Goal: Transaction & Acquisition: Purchase product/service

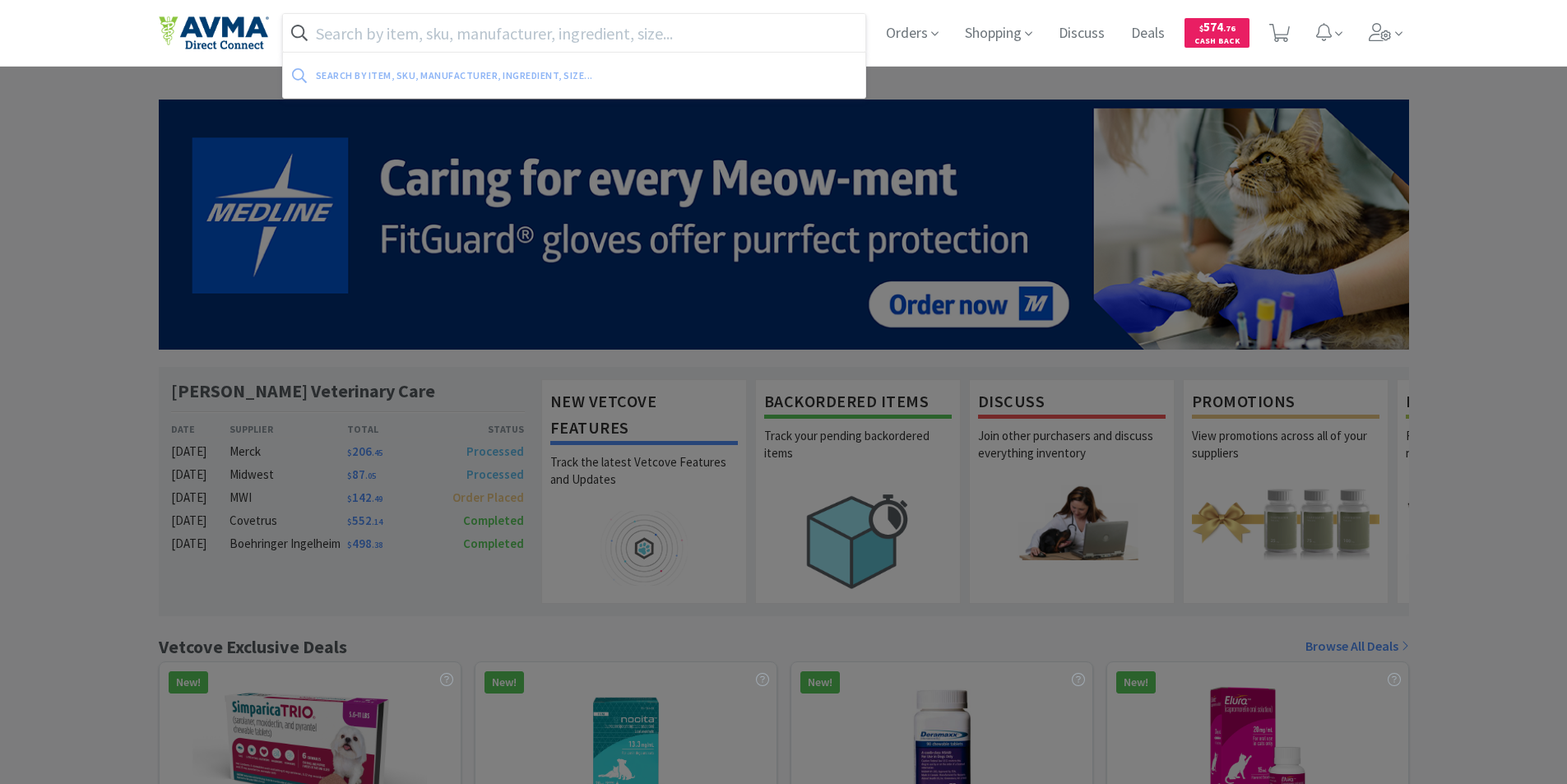
click at [370, 30] on input "text" at bounding box center [575, 32] width 584 height 38
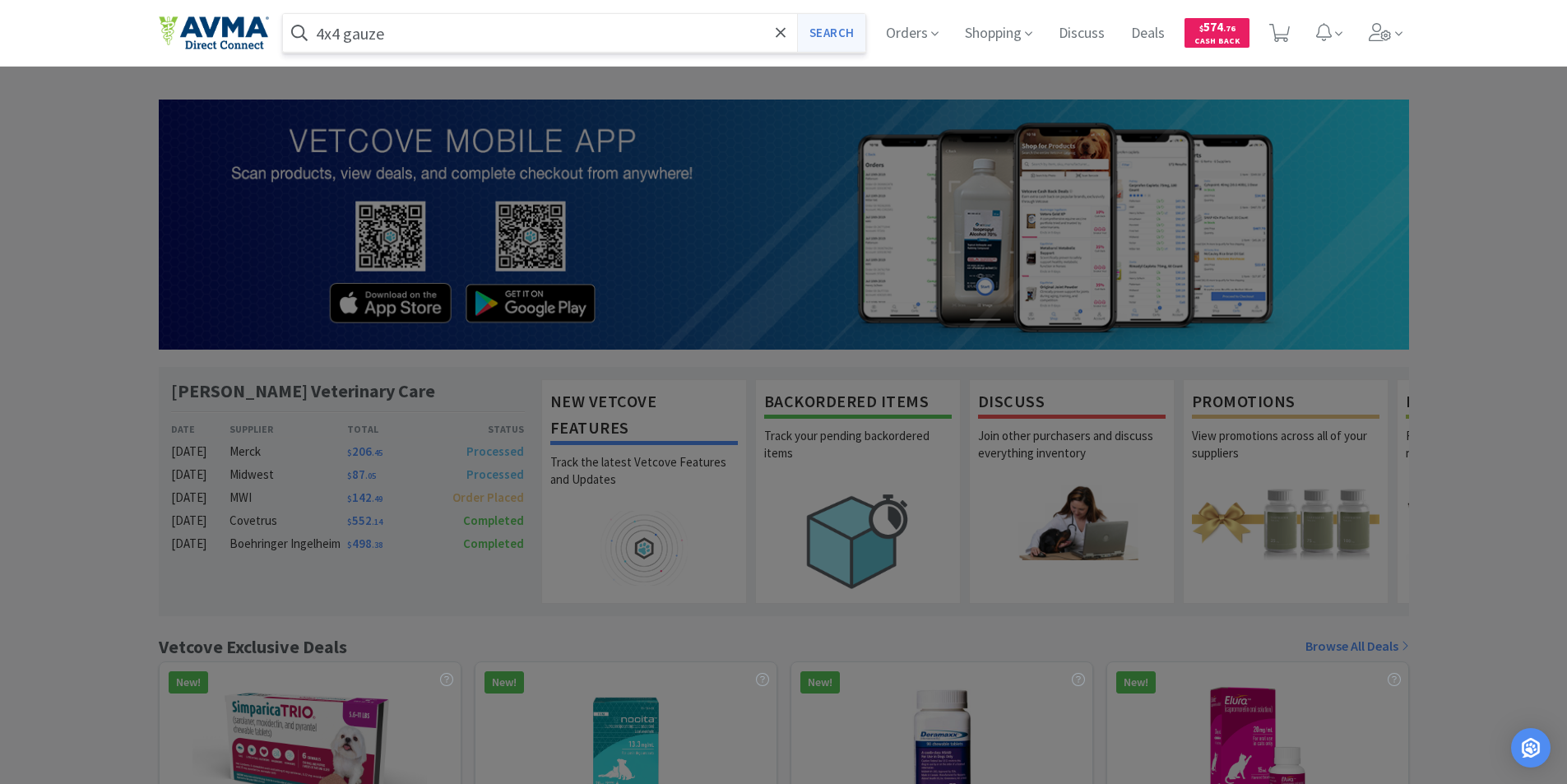
type input "4x4 gauze"
drag, startPoint x: 824, startPoint y: 33, endPoint x: 815, endPoint y: 32, distance: 9.1
click at [821, 30] on button "Search" at bounding box center [831, 32] width 68 height 38
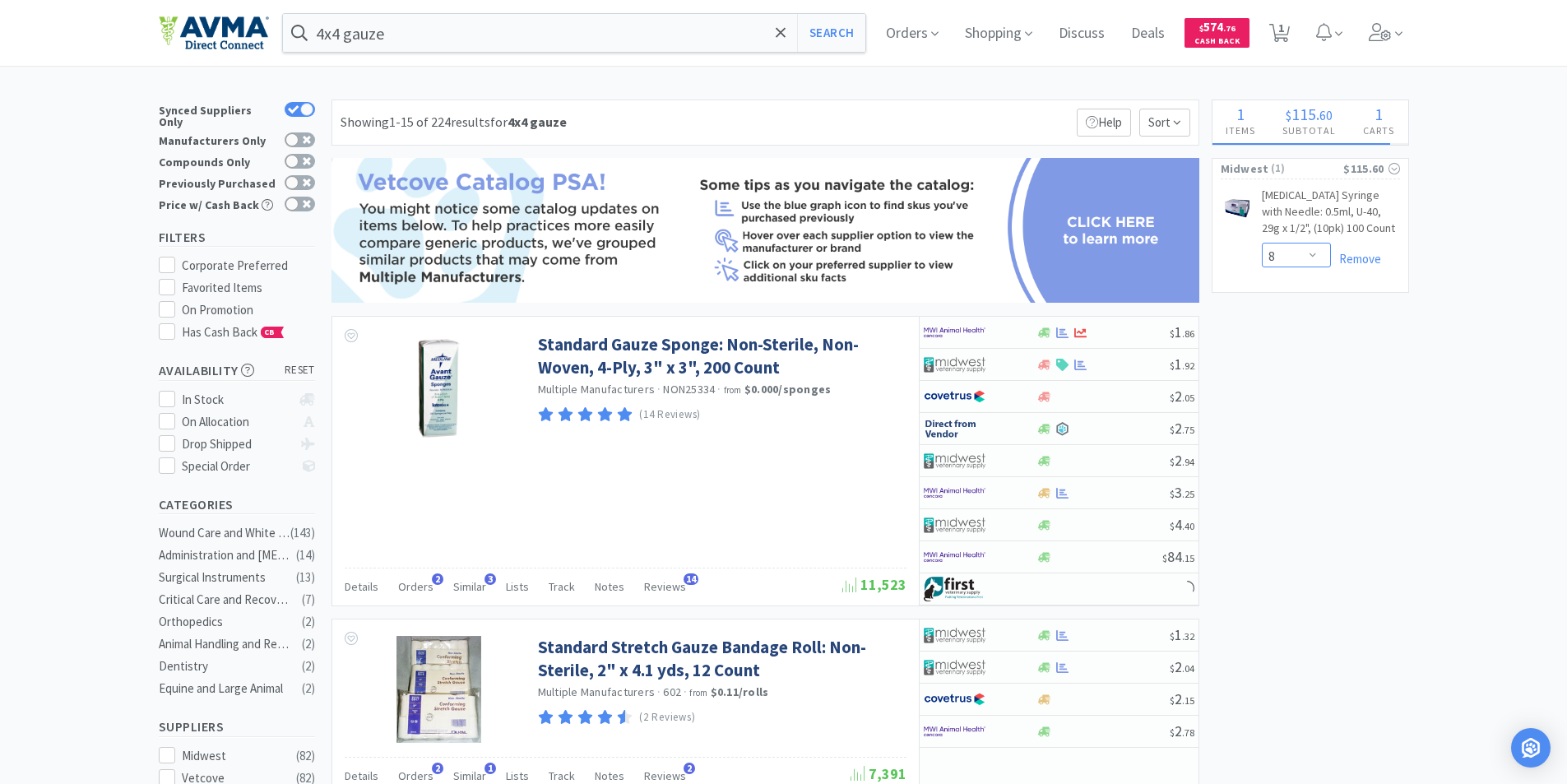
click at [1314, 255] on select "Enter Quantity 1 2 3 4 5 6 7 8 9 10 11 12 13 14 15 16 17 18 19 20 Enter Quantity" at bounding box center [1296, 254] width 69 height 24
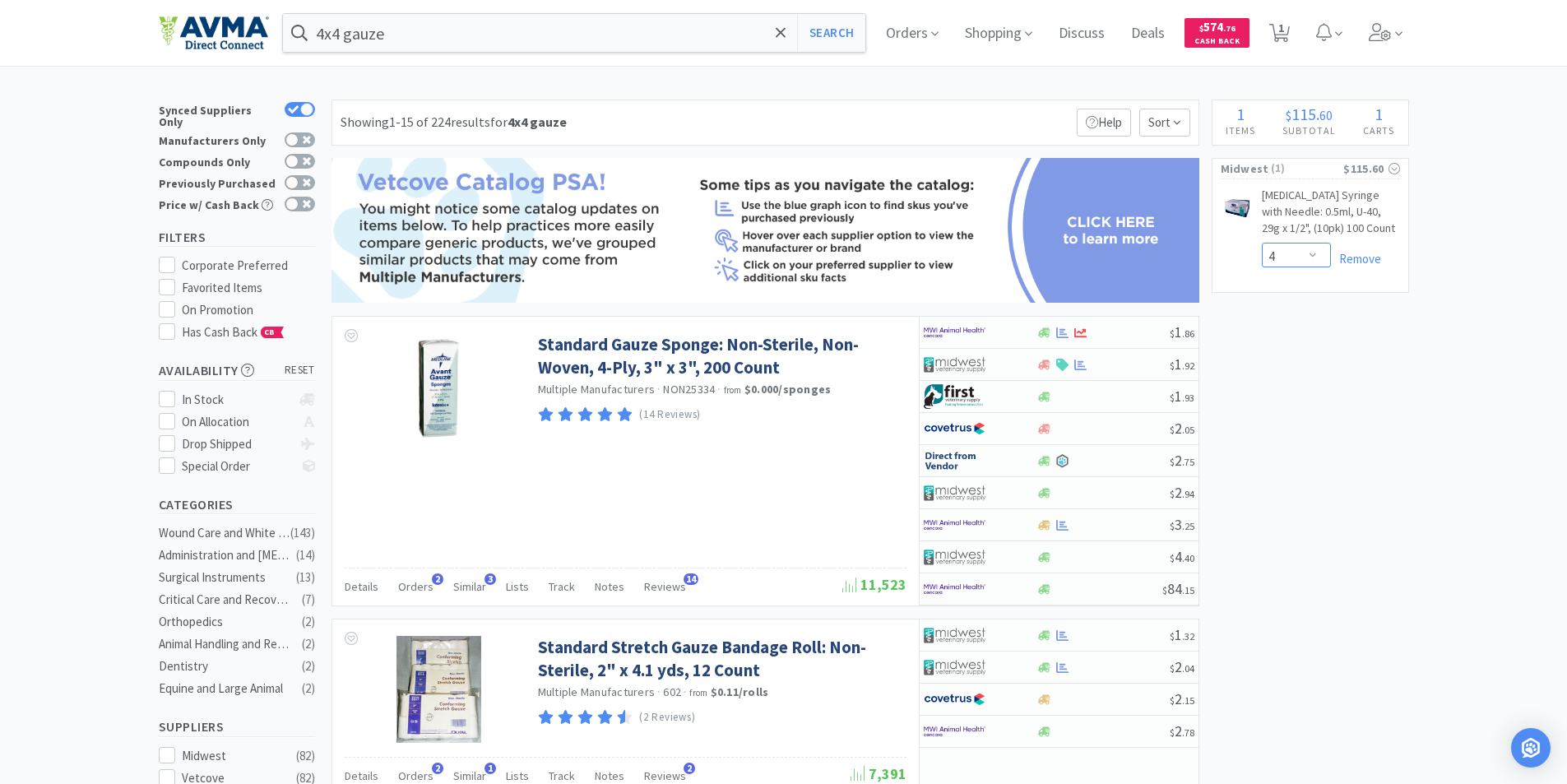
click at [1263, 242] on select "Enter Quantity 1 2 3 4 5 6 7 8 9 10 11 12 13 14 15 16 17 18 19 20 Enter Quantity" at bounding box center [1296, 254] width 69 height 24
select select "4"
click at [344, 26] on input "4x4 gauze" at bounding box center [575, 32] width 584 height 38
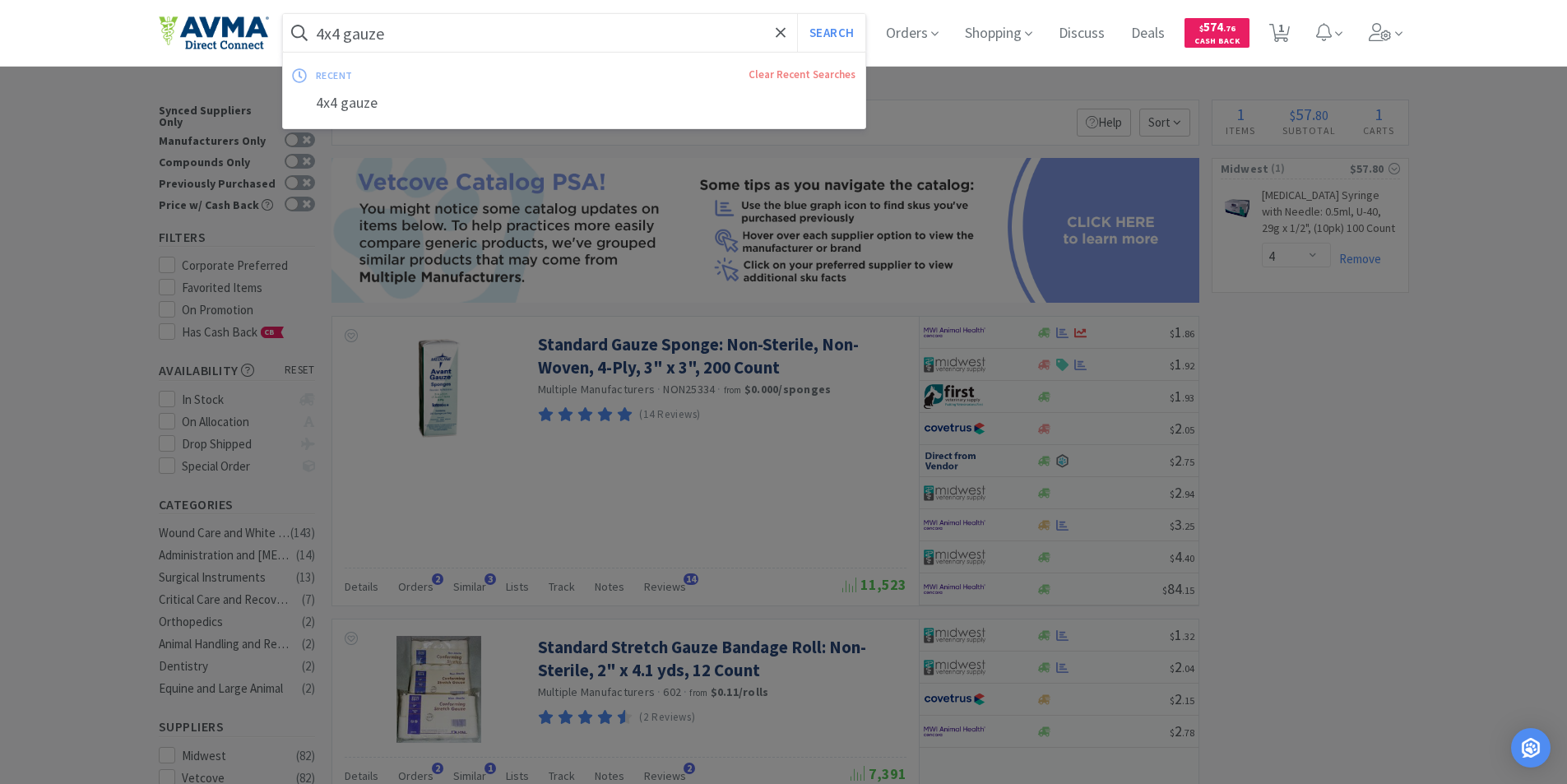
drag, startPoint x: 344, startPoint y: 26, endPoint x: 304, endPoint y: 35, distance: 41.0
click at [305, 35] on form "4x4 gauze Search" at bounding box center [575, 32] width 584 height 38
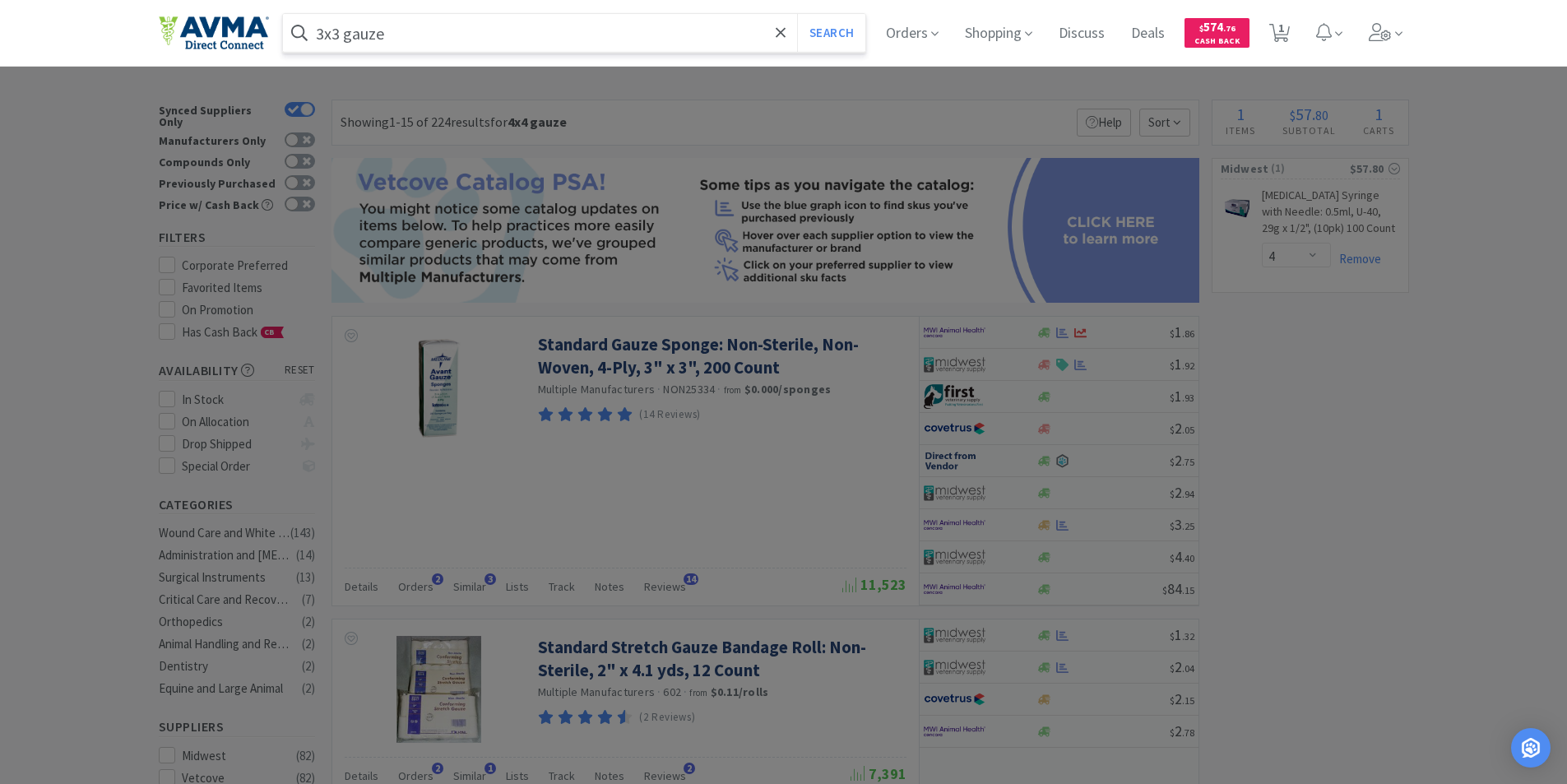
type input "3x3 gauze"
click at [797, 14] on button "Search" at bounding box center [831, 32] width 68 height 38
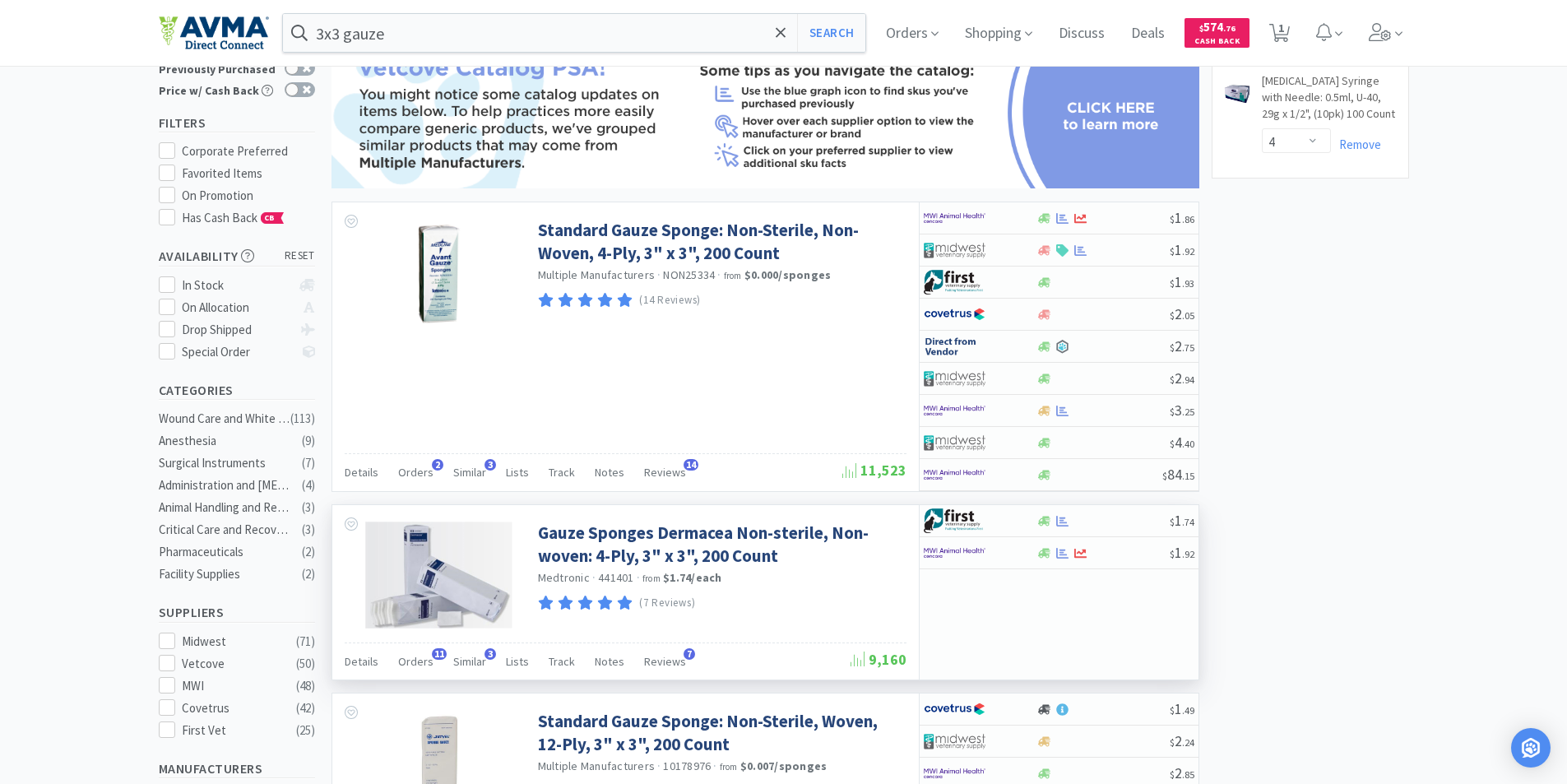
scroll to position [82, 0]
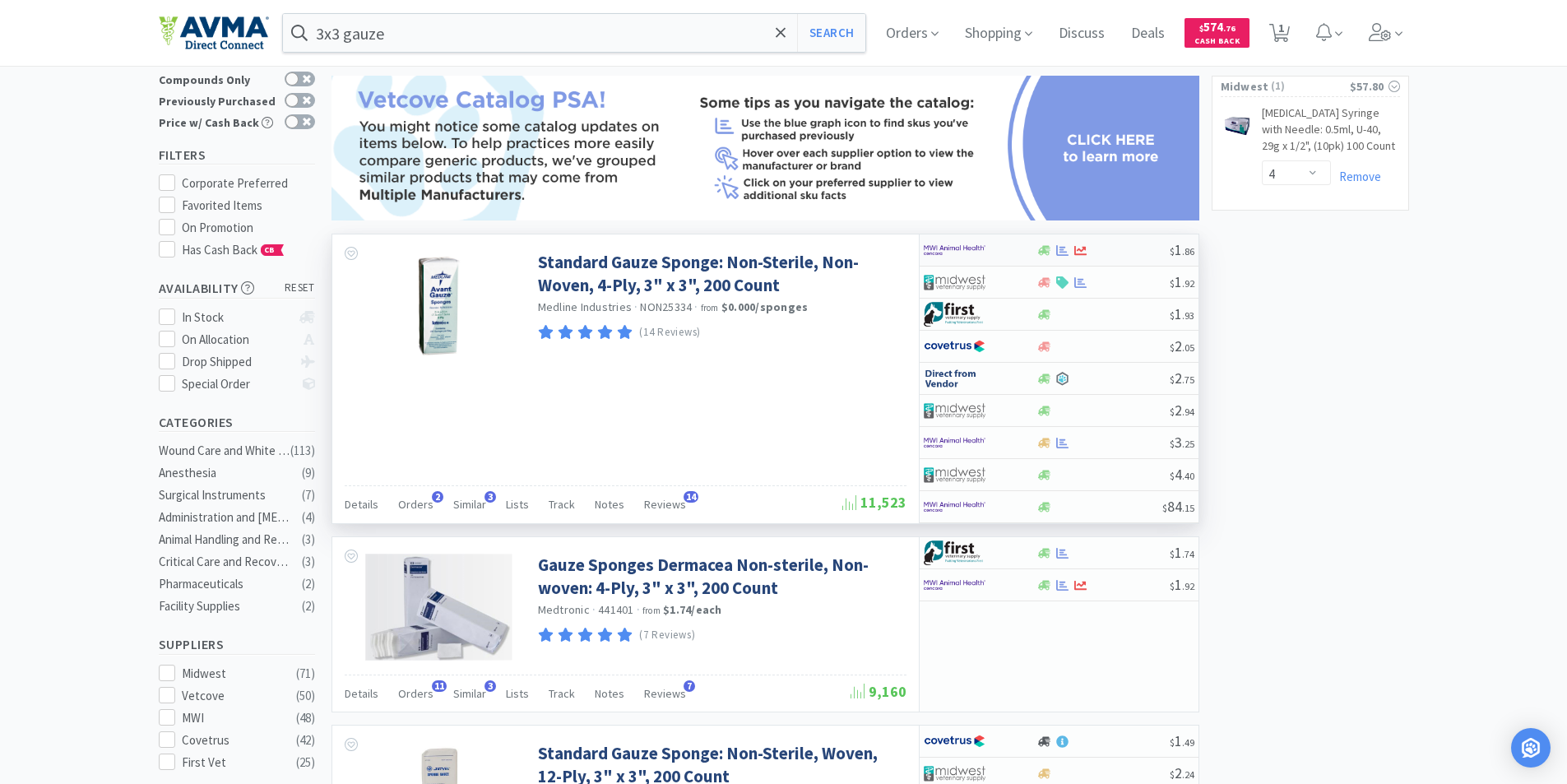
click at [937, 244] on img at bounding box center [955, 249] width 62 height 24
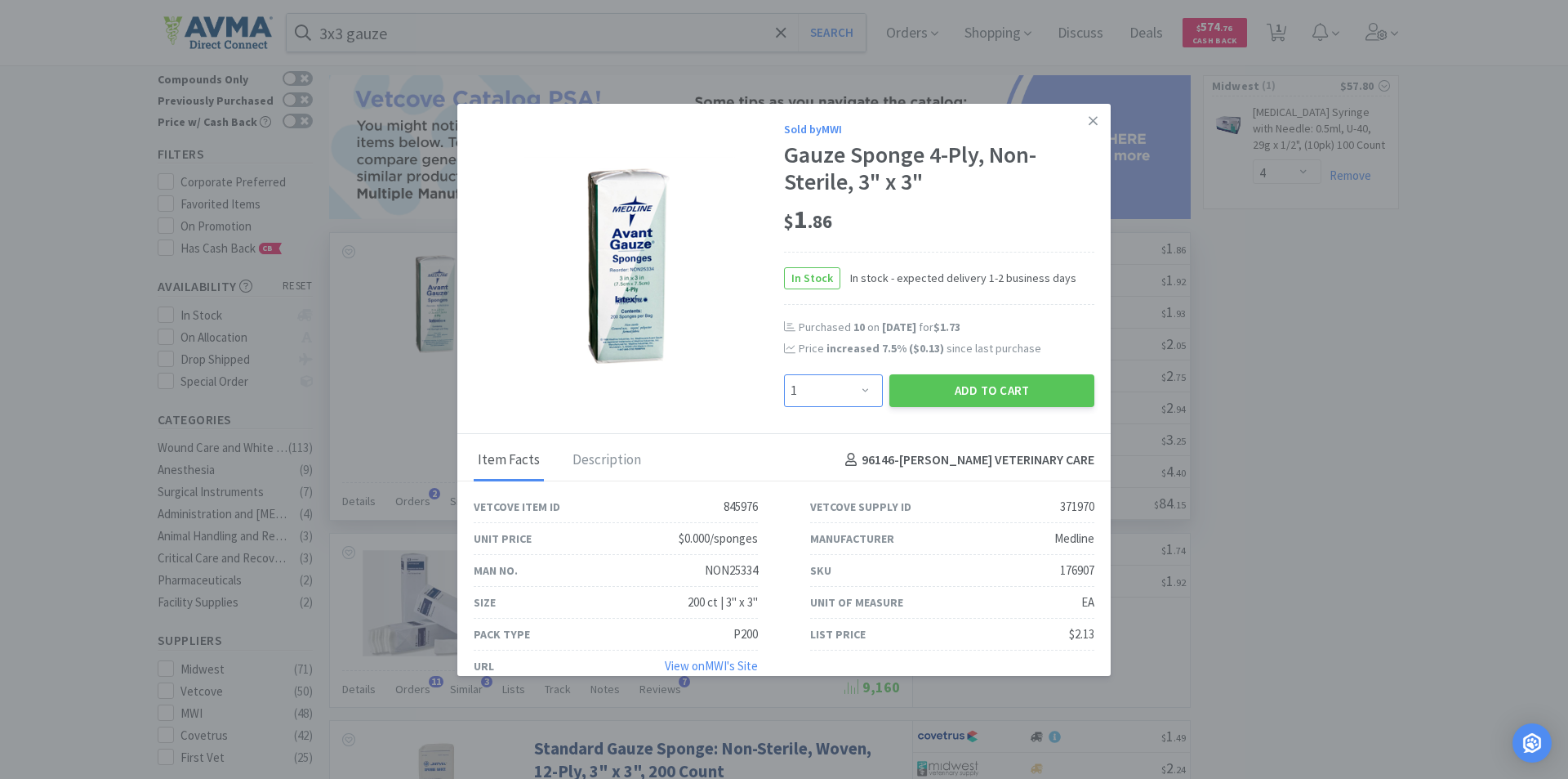
click at [859, 391] on select "Enter Quantity 1 2 3 4 5 6 7 8 9 10 11 12 13 14 15 16 17 18 19 20 Enter Quantity" at bounding box center [834, 391] width 99 height 33
select select "10"
click at [784, 375] on select "Enter Quantity 1 2 3 4 5 6 7 8 9 10 11 12 13 14 15 16 17 18 19 20 Enter Quantity" at bounding box center [834, 391] width 99 height 33
click at [951, 396] on button "Add to Cart" at bounding box center [991, 391] width 205 height 33
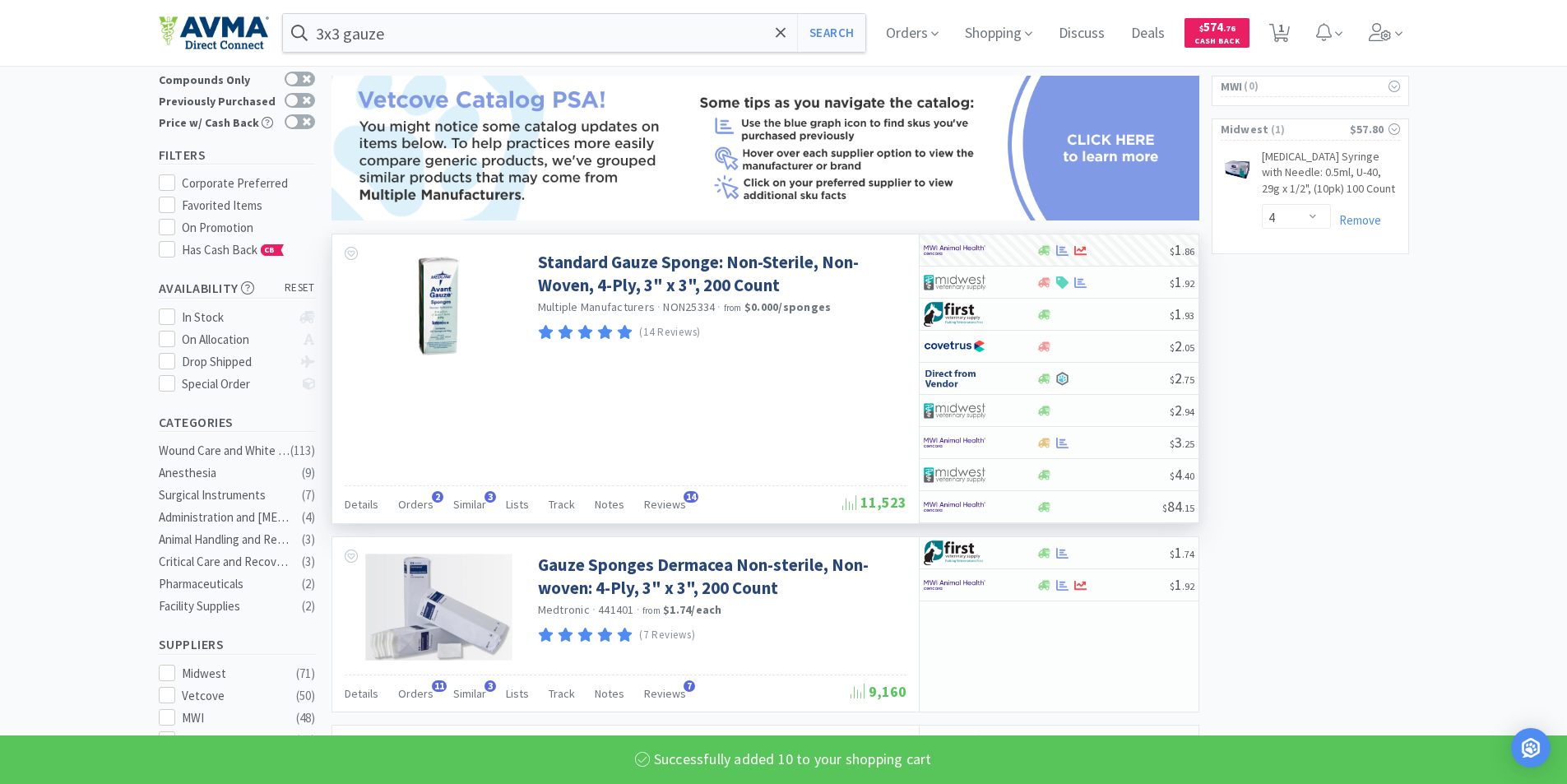
select select "10"
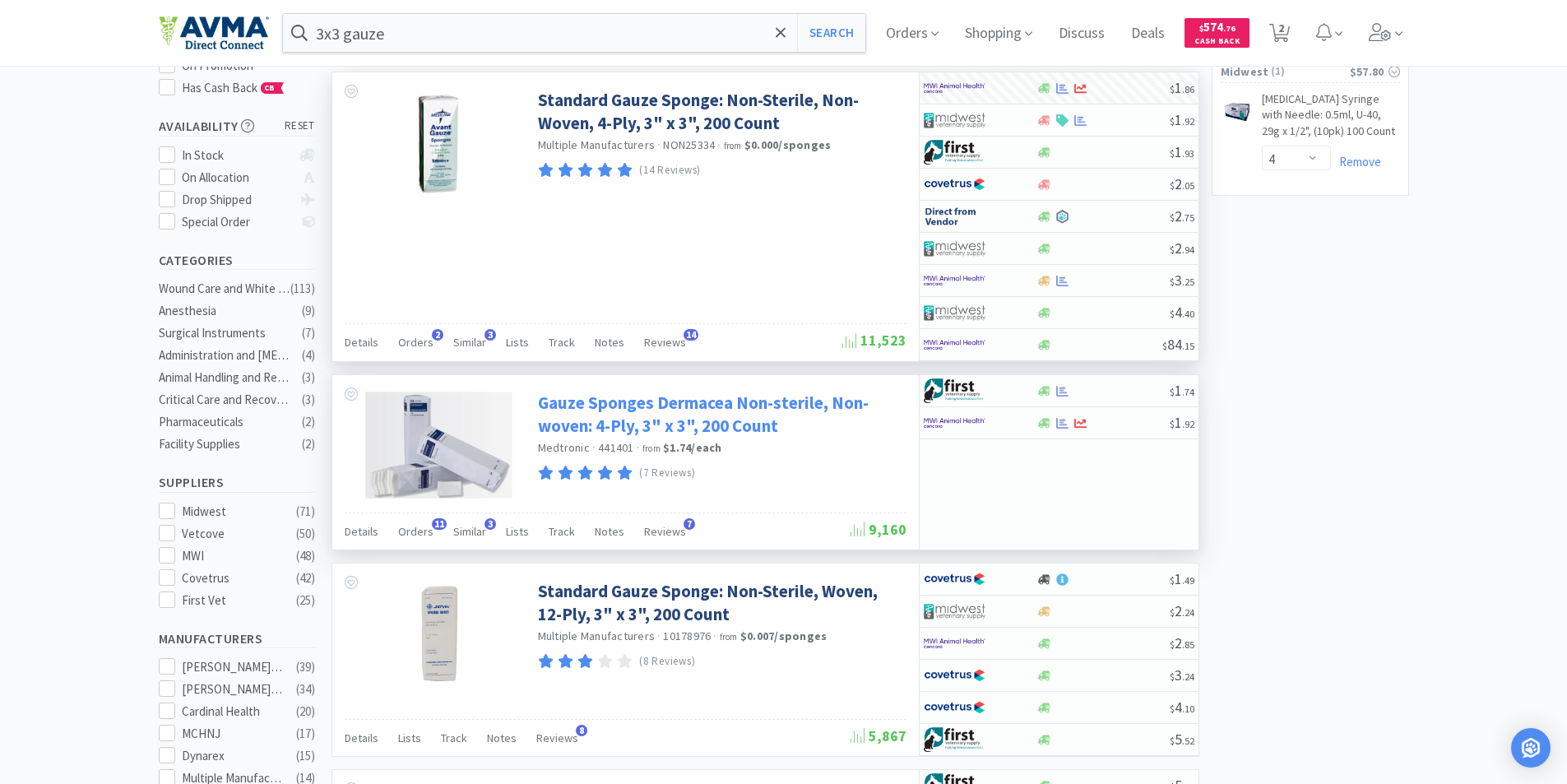
scroll to position [0, 0]
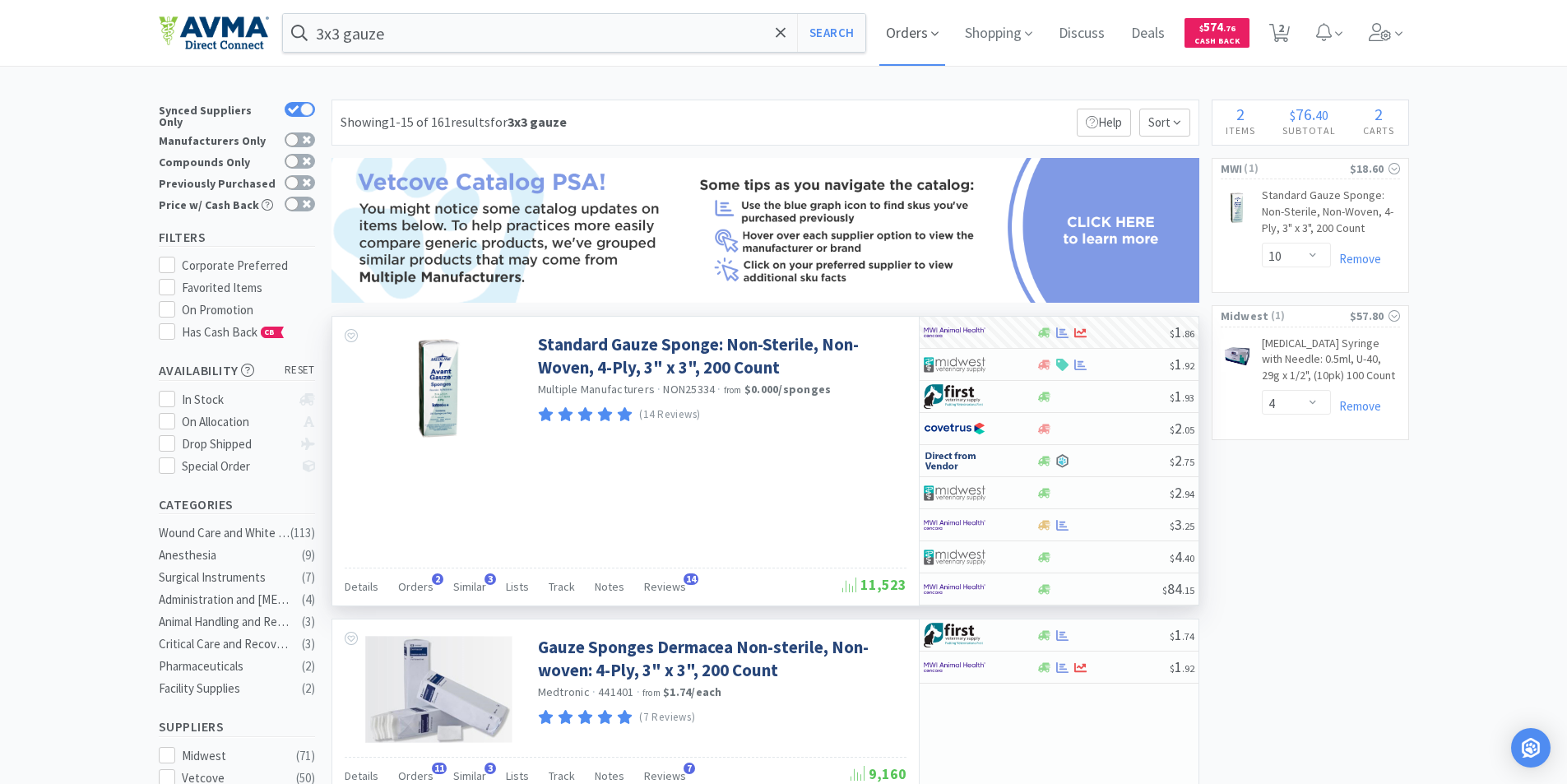
click at [909, 34] on span "Orders" at bounding box center [912, 33] width 66 height 66
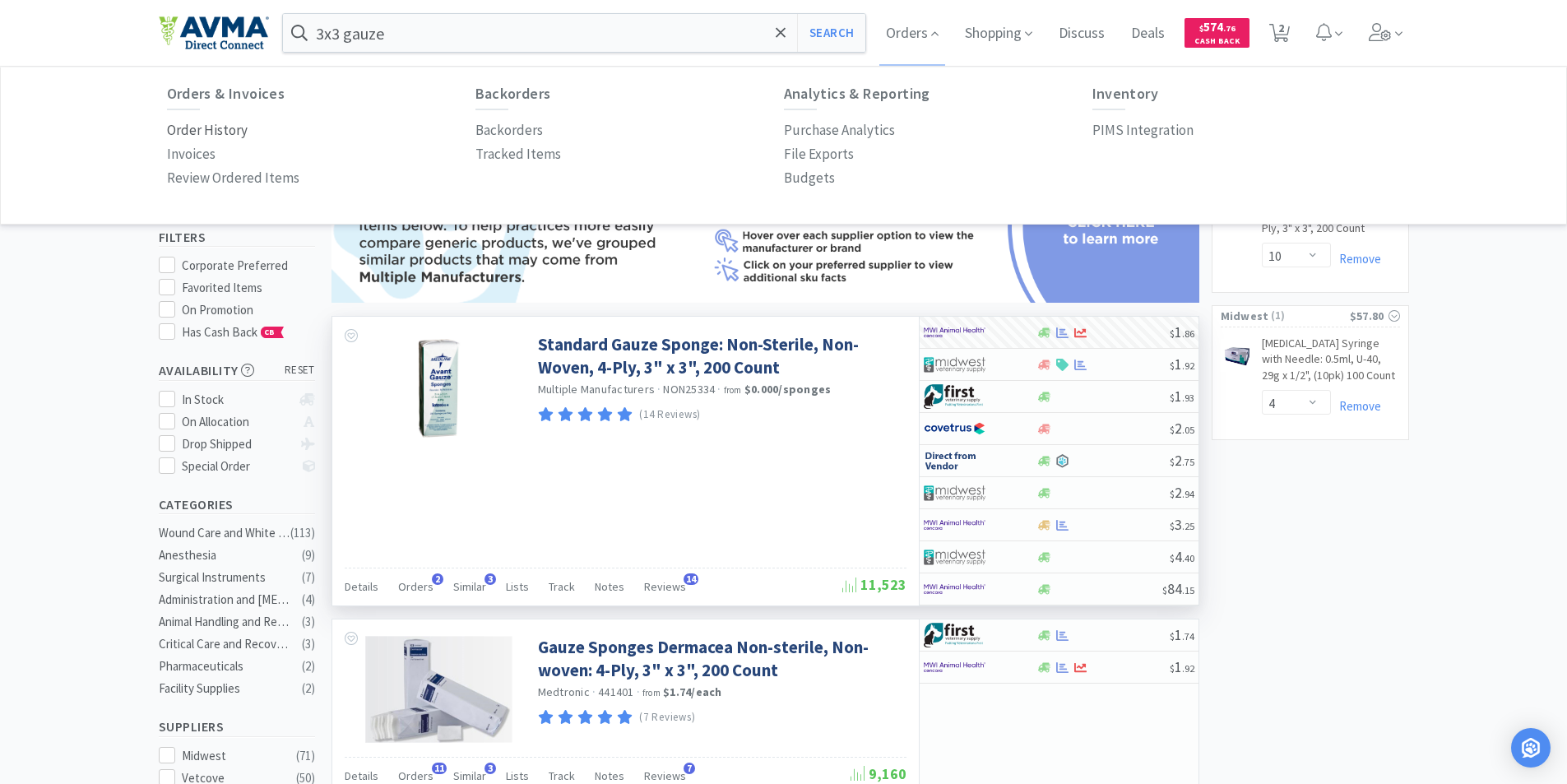
click at [186, 131] on p "Order History" at bounding box center [207, 130] width 80 height 22
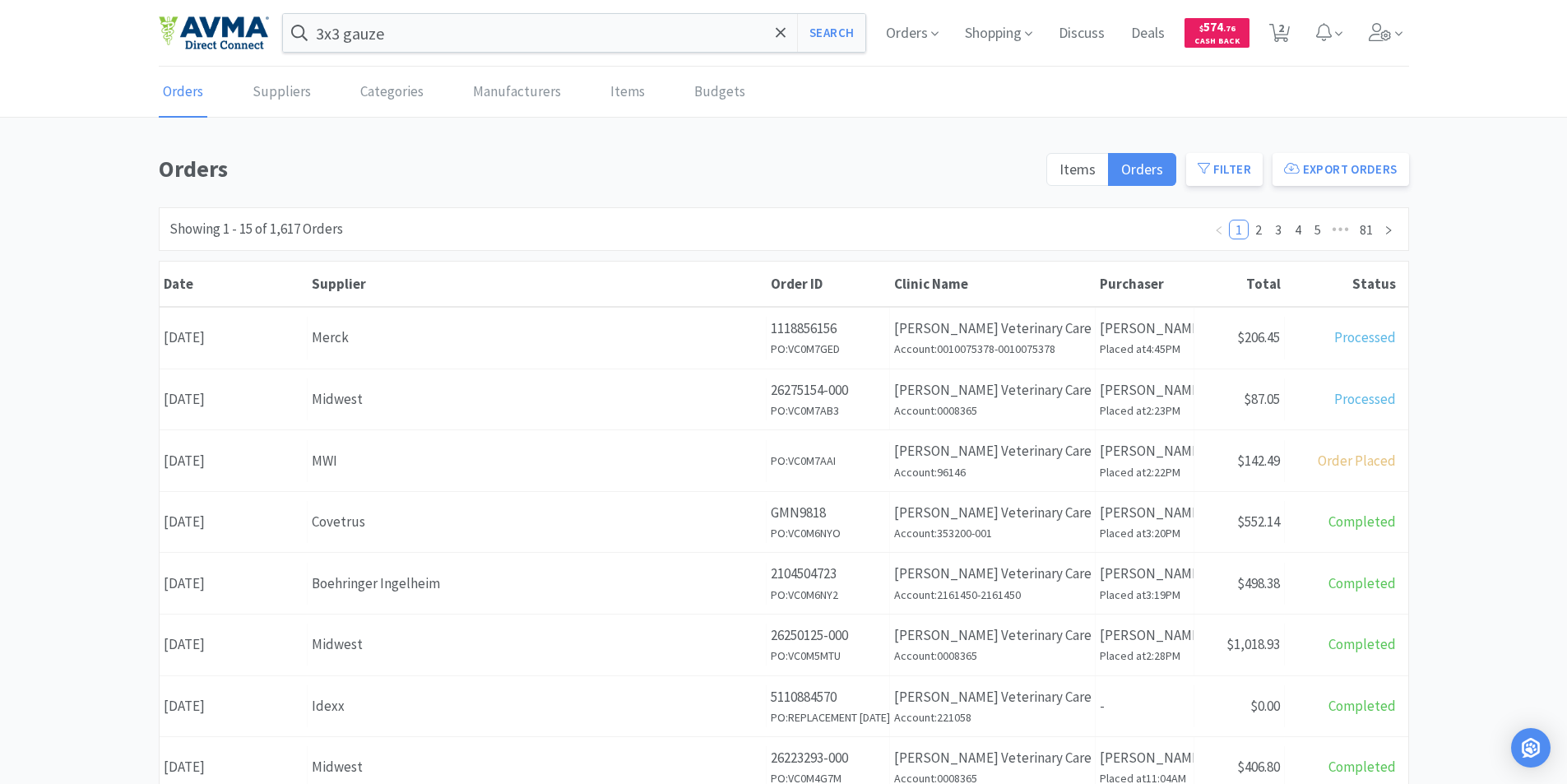
click at [206, 335] on div "Date [DATE]" at bounding box center [234, 337] width 148 height 42
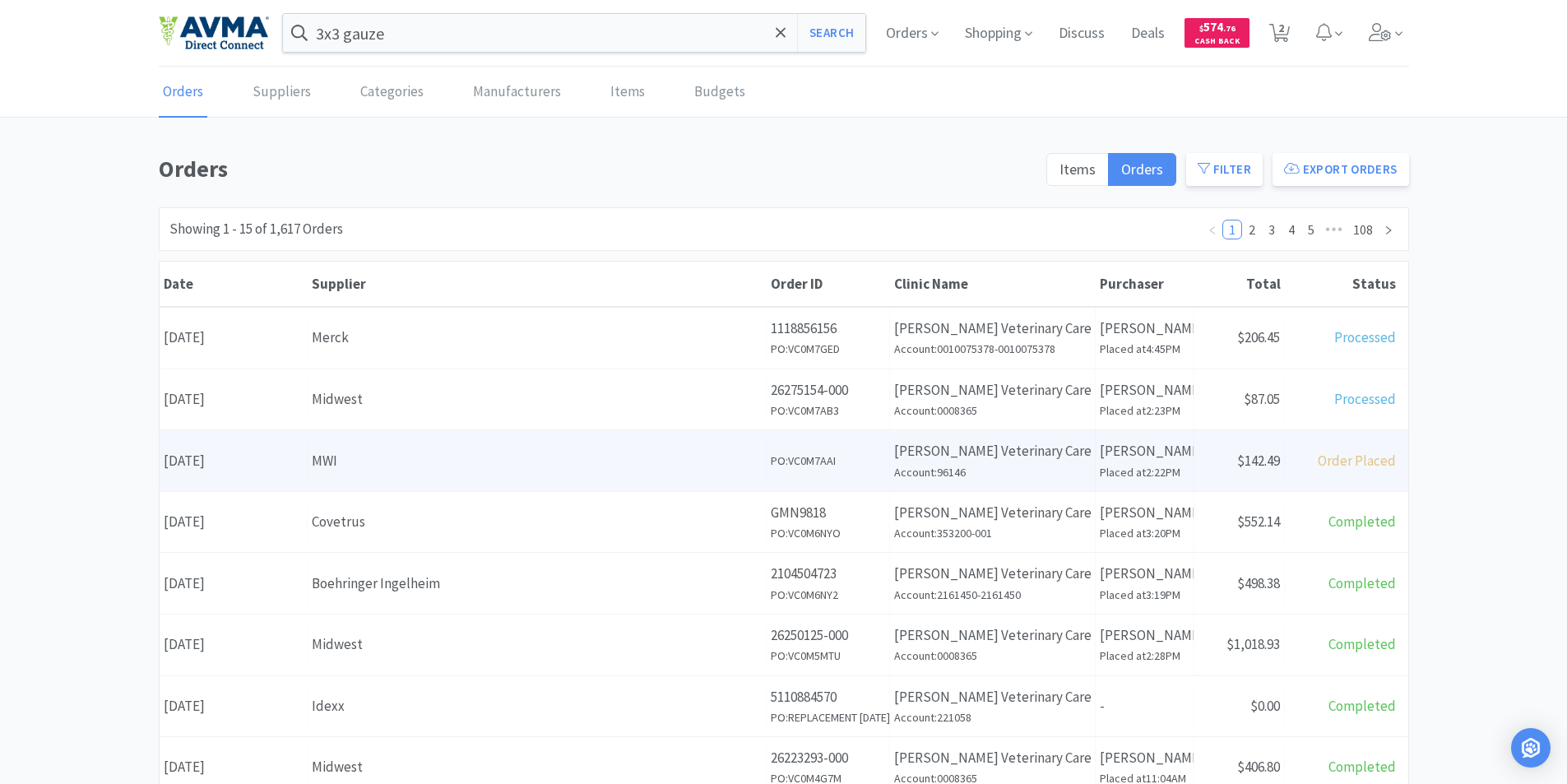
click at [256, 460] on div "Date [DATE]" at bounding box center [234, 460] width 148 height 42
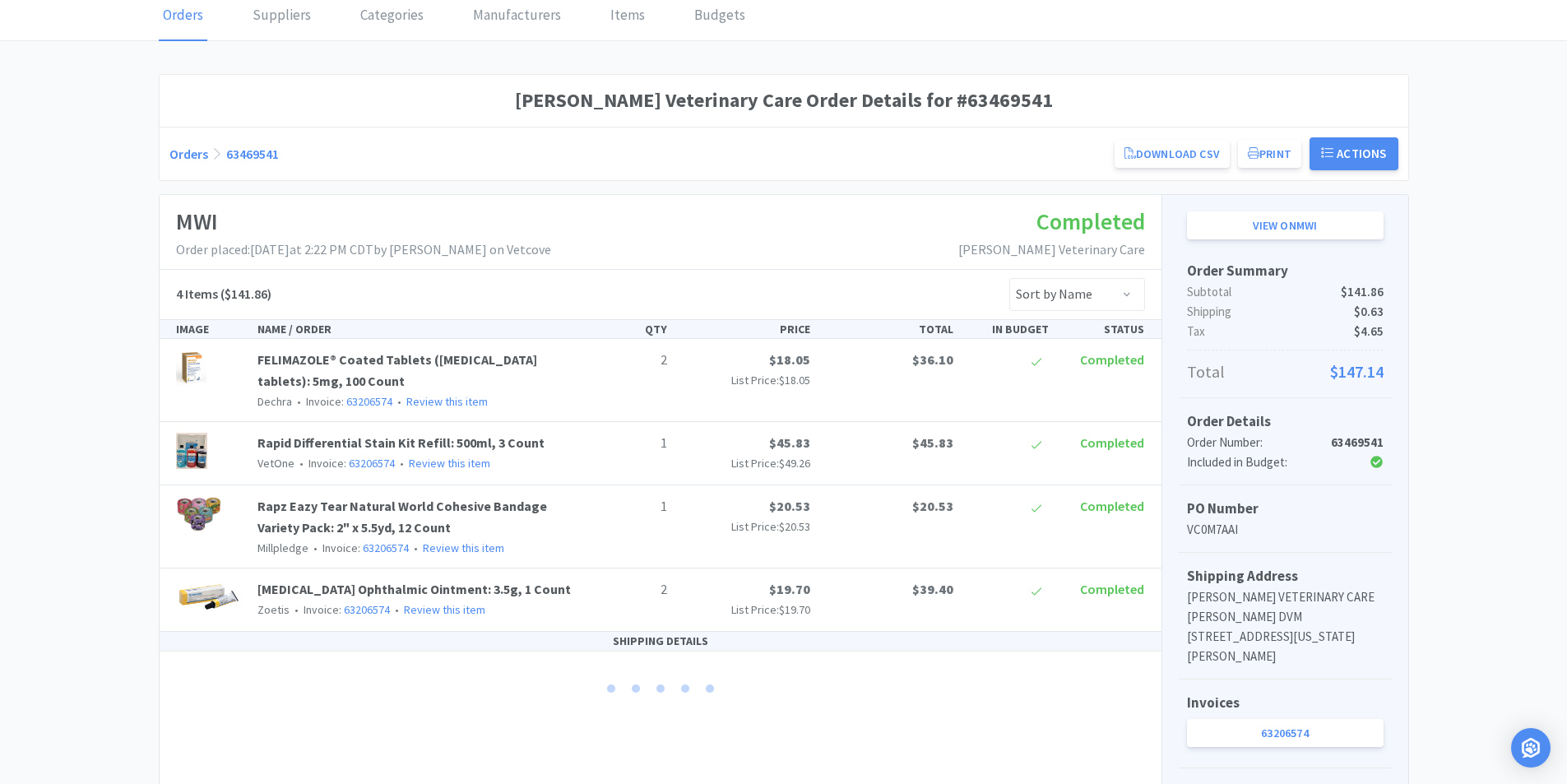
scroll to position [165, 0]
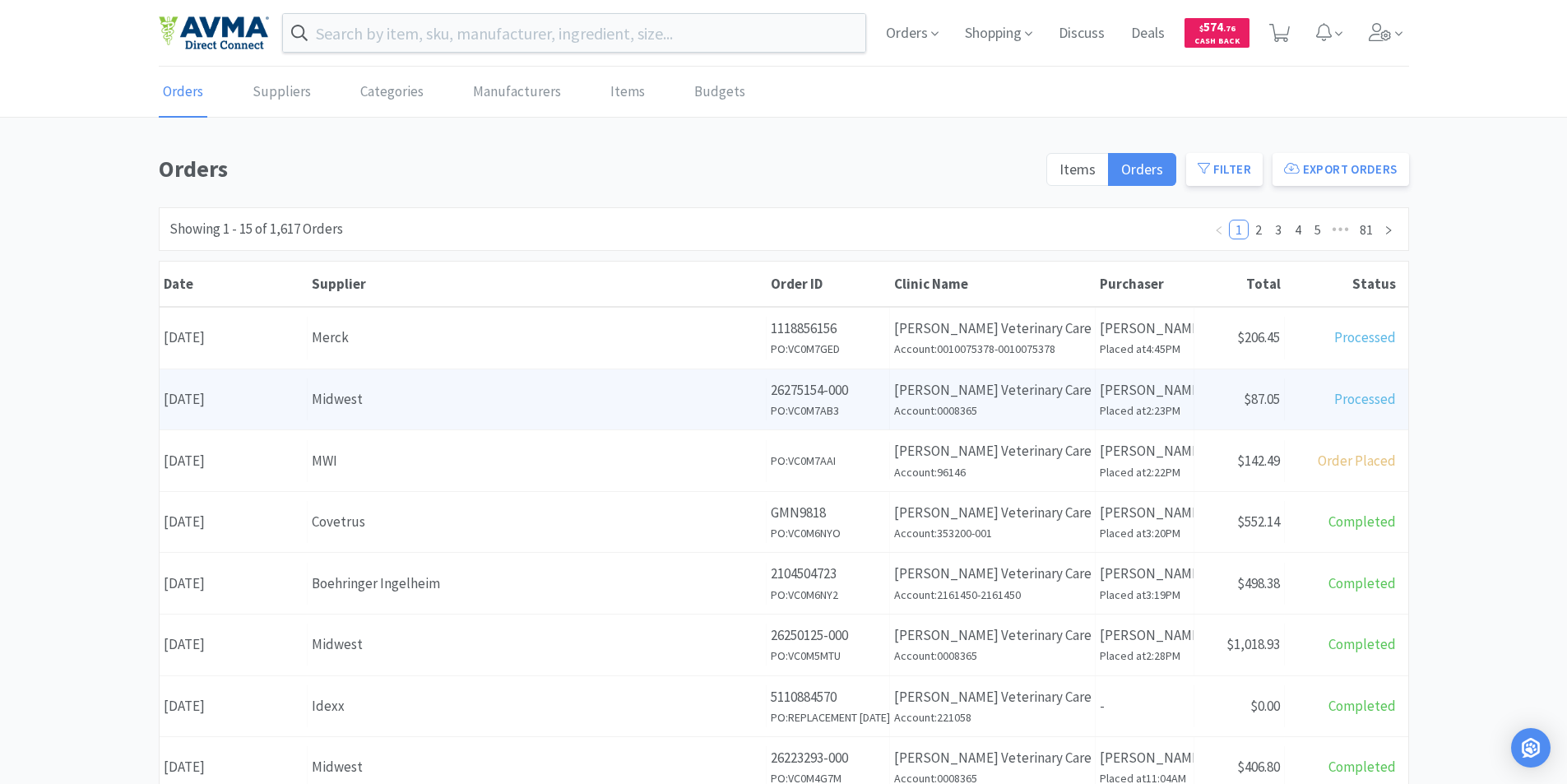
click at [251, 399] on div "Date [DATE]" at bounding box center [234, 398] width 148 height 42
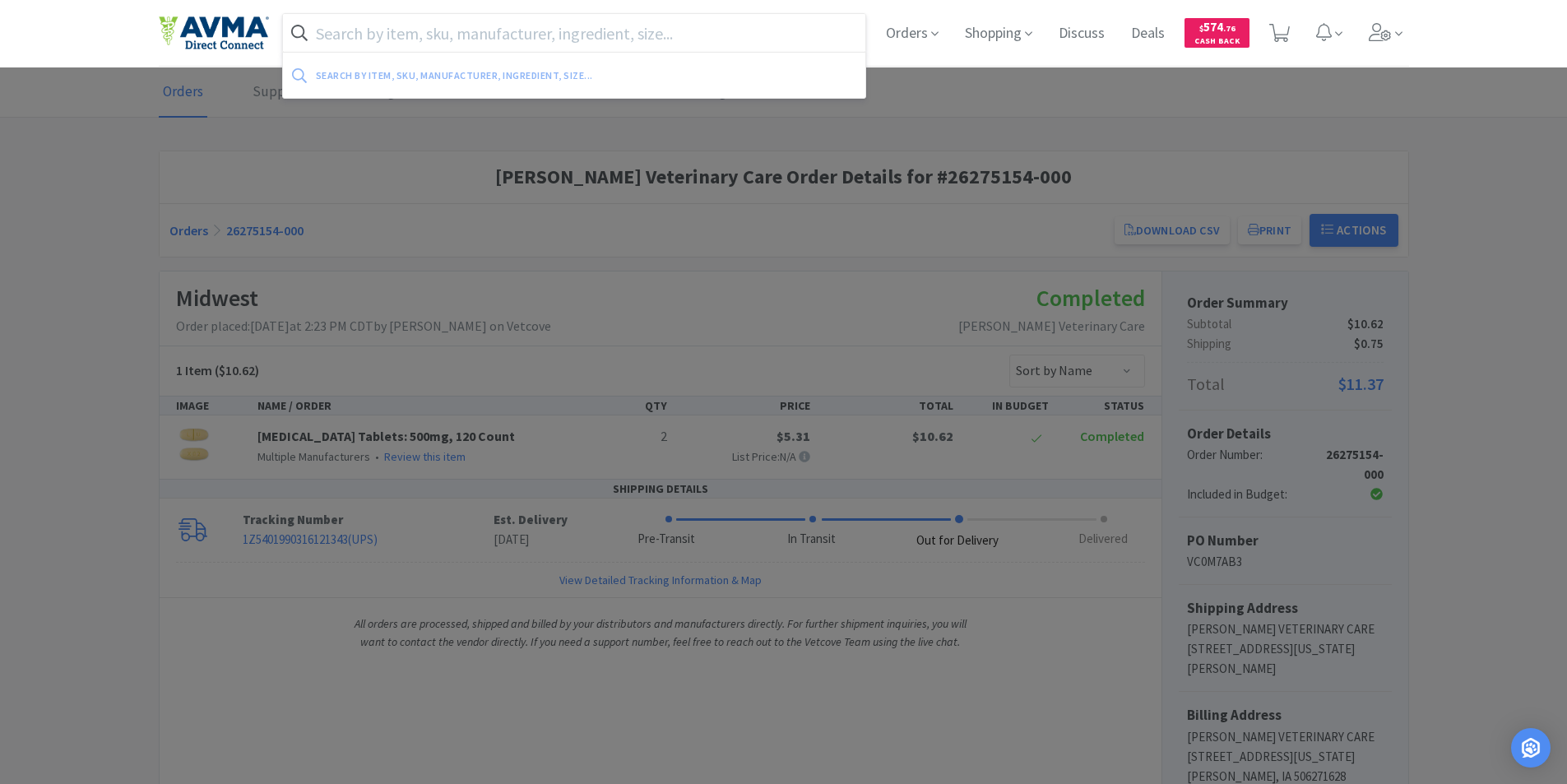
click at [410, 35] on input "text" at bounding box center [575, 32] width 584 height 38
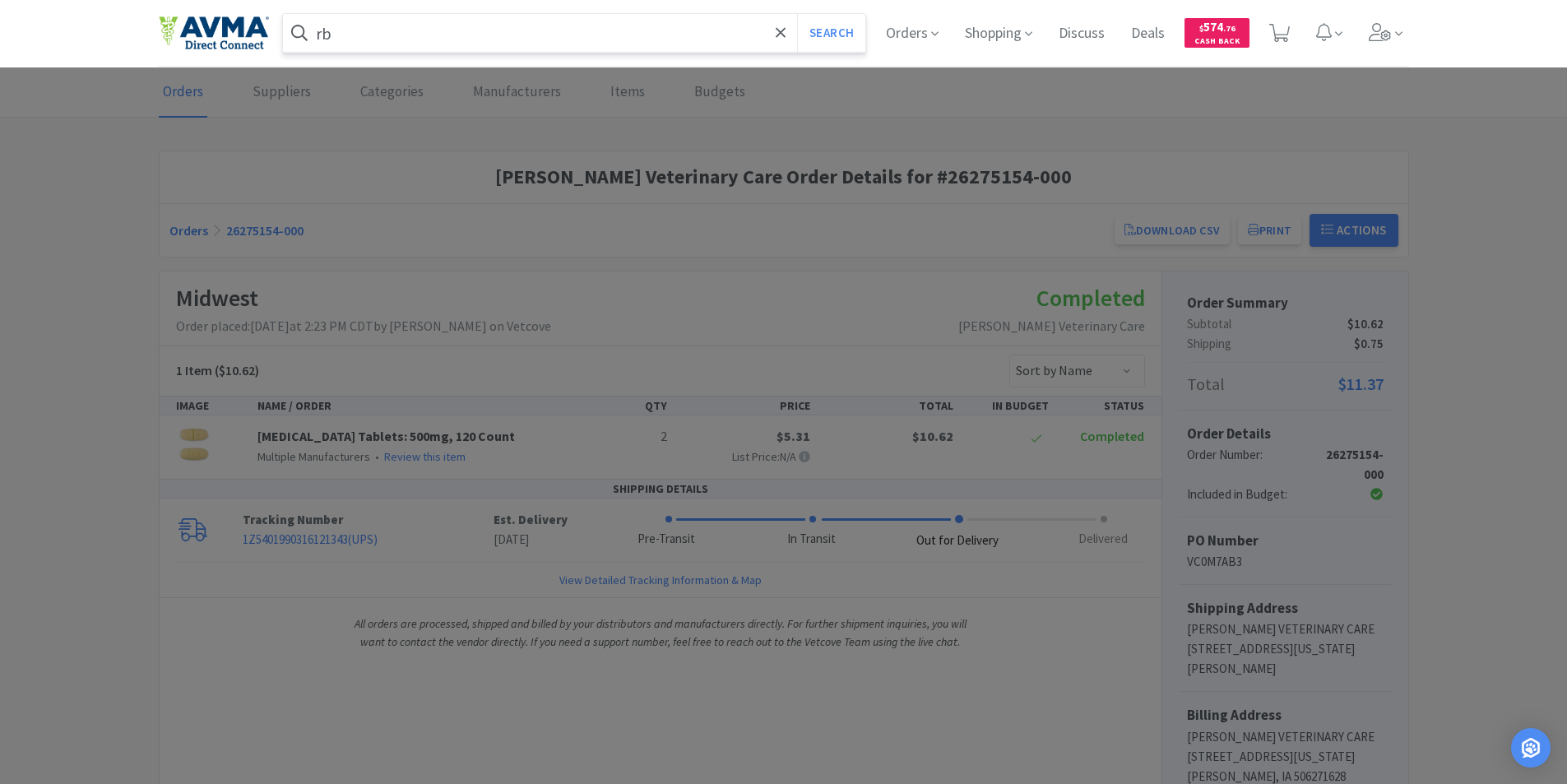
type input "r"
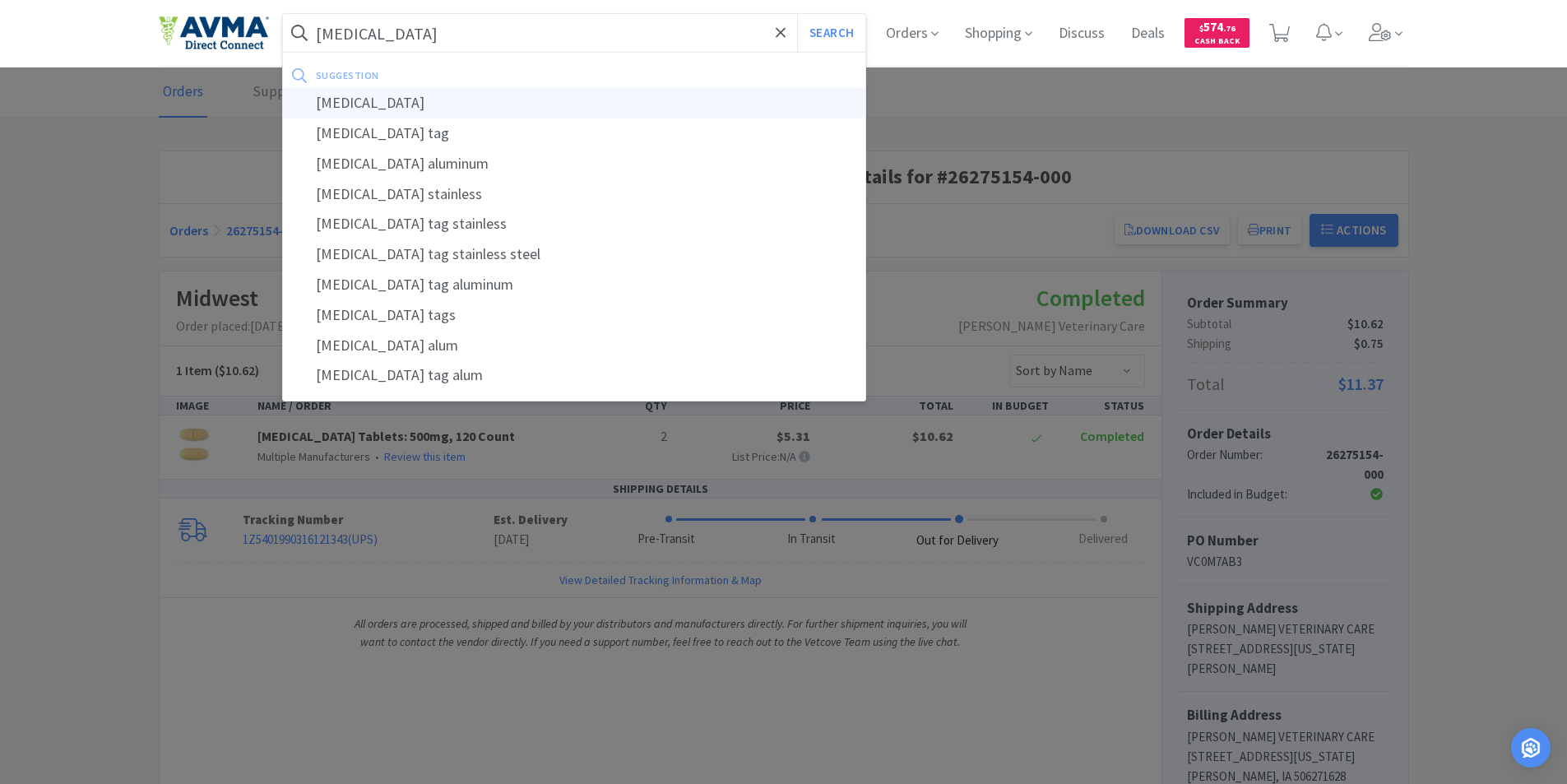
type input "[MEDICAL_DATA]"
click at [335, 96] on div "[MEDICAL_DATA]" at bounding box center [575, 103] width 584 height 30
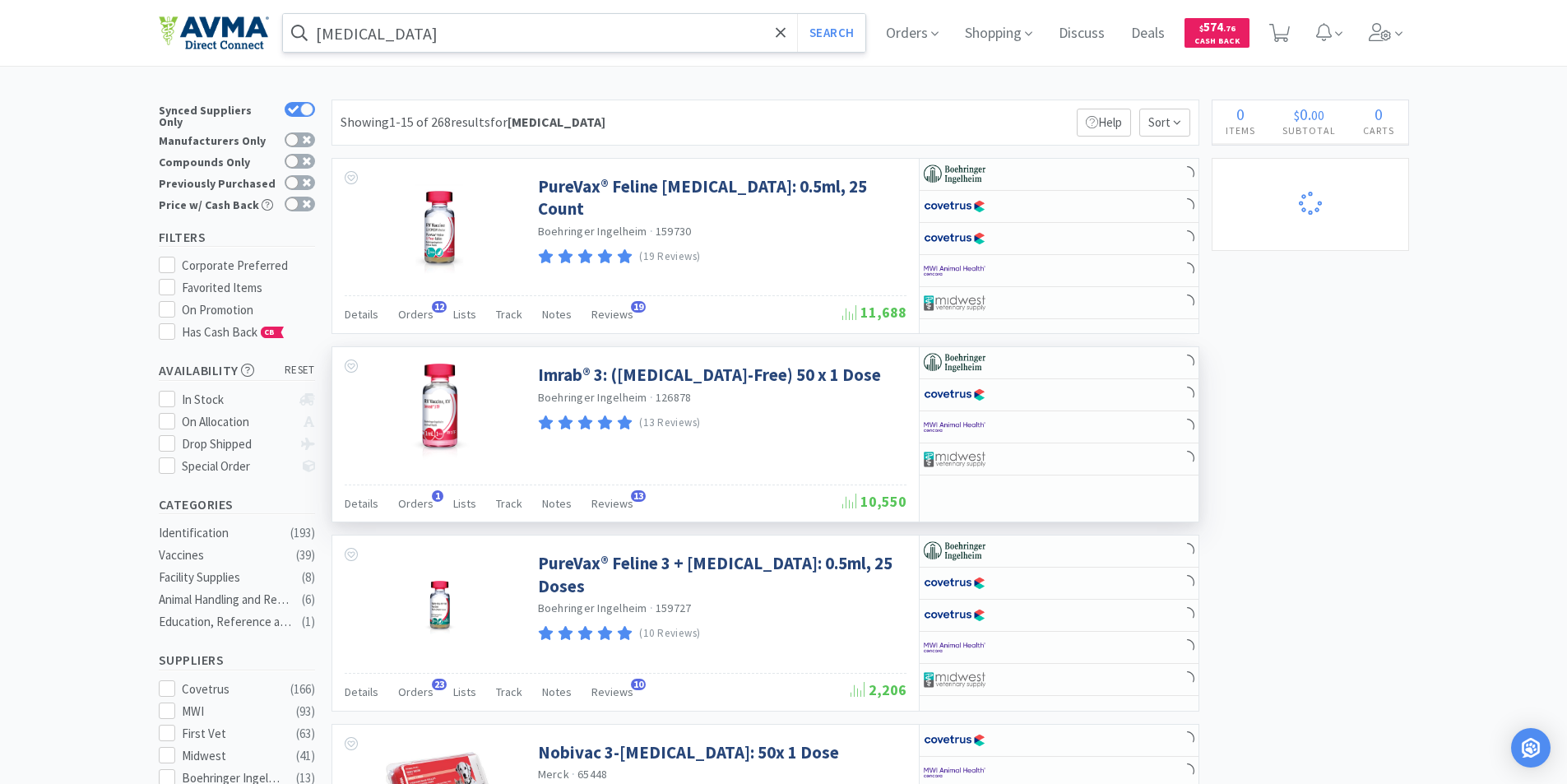
select select "10"
select select "4"
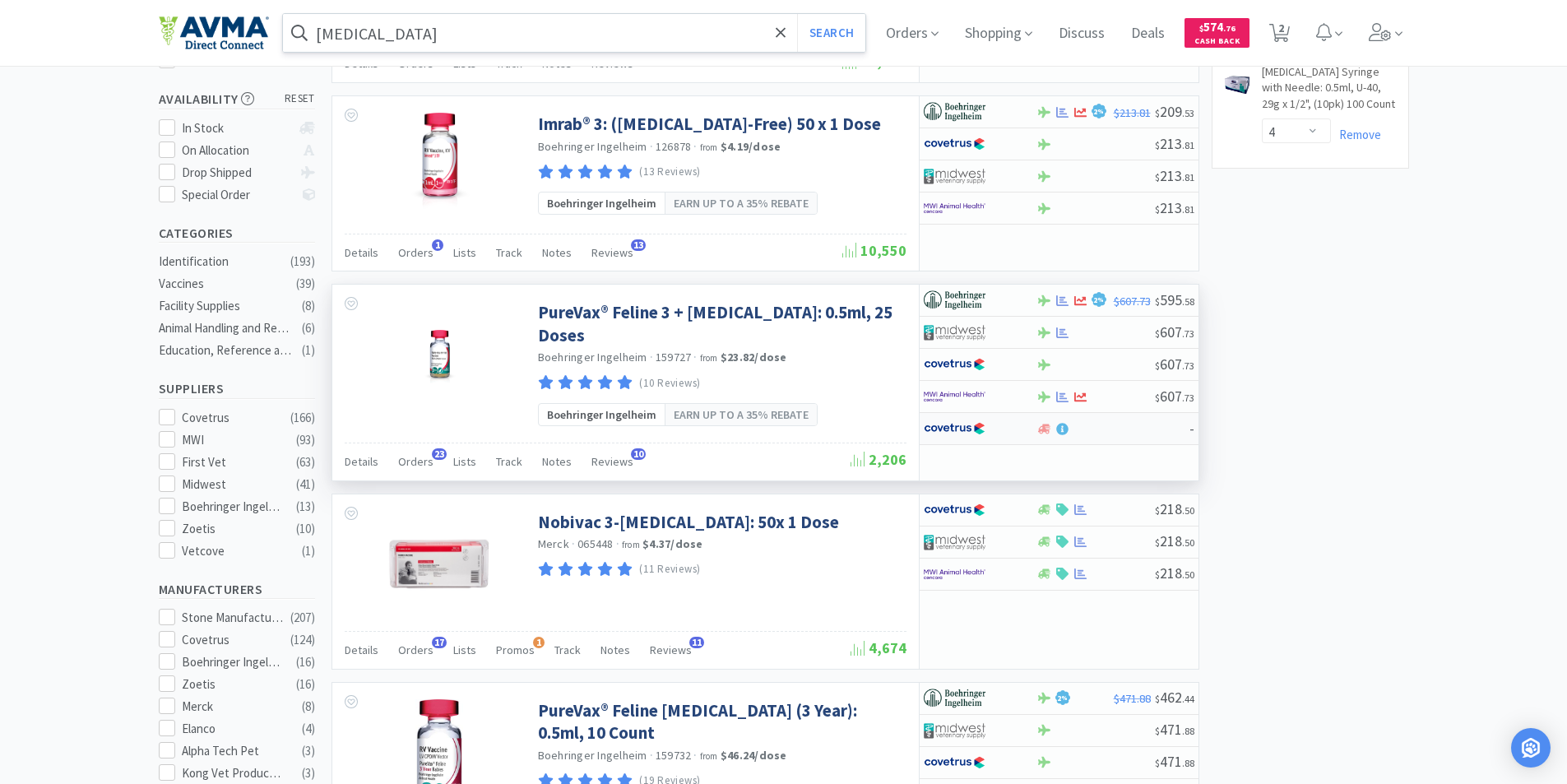
scroll to position [247, 0]
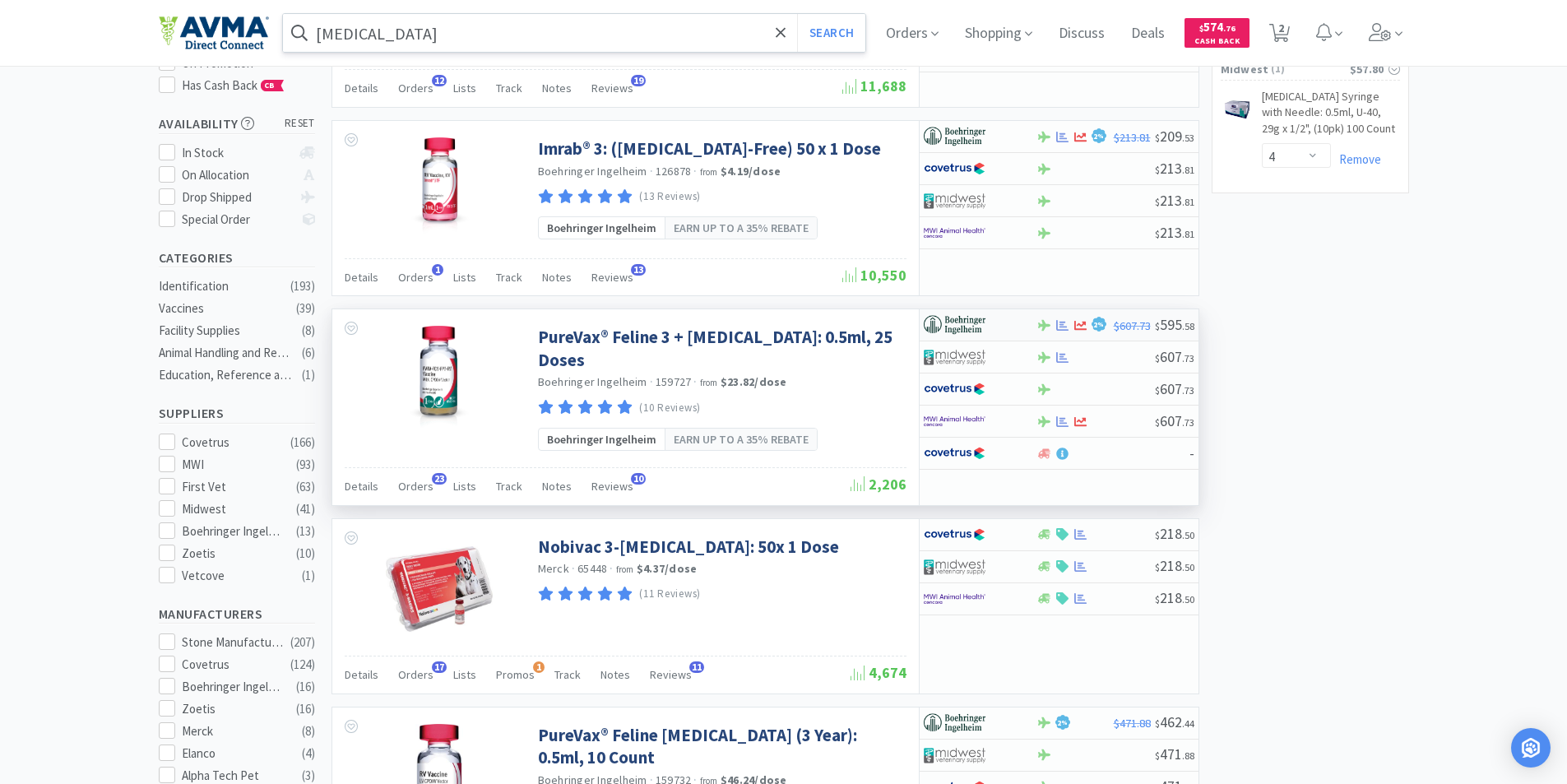
click at [941, 312] on img at bounding box center [955, 324] width 62 height 24
select select "1"
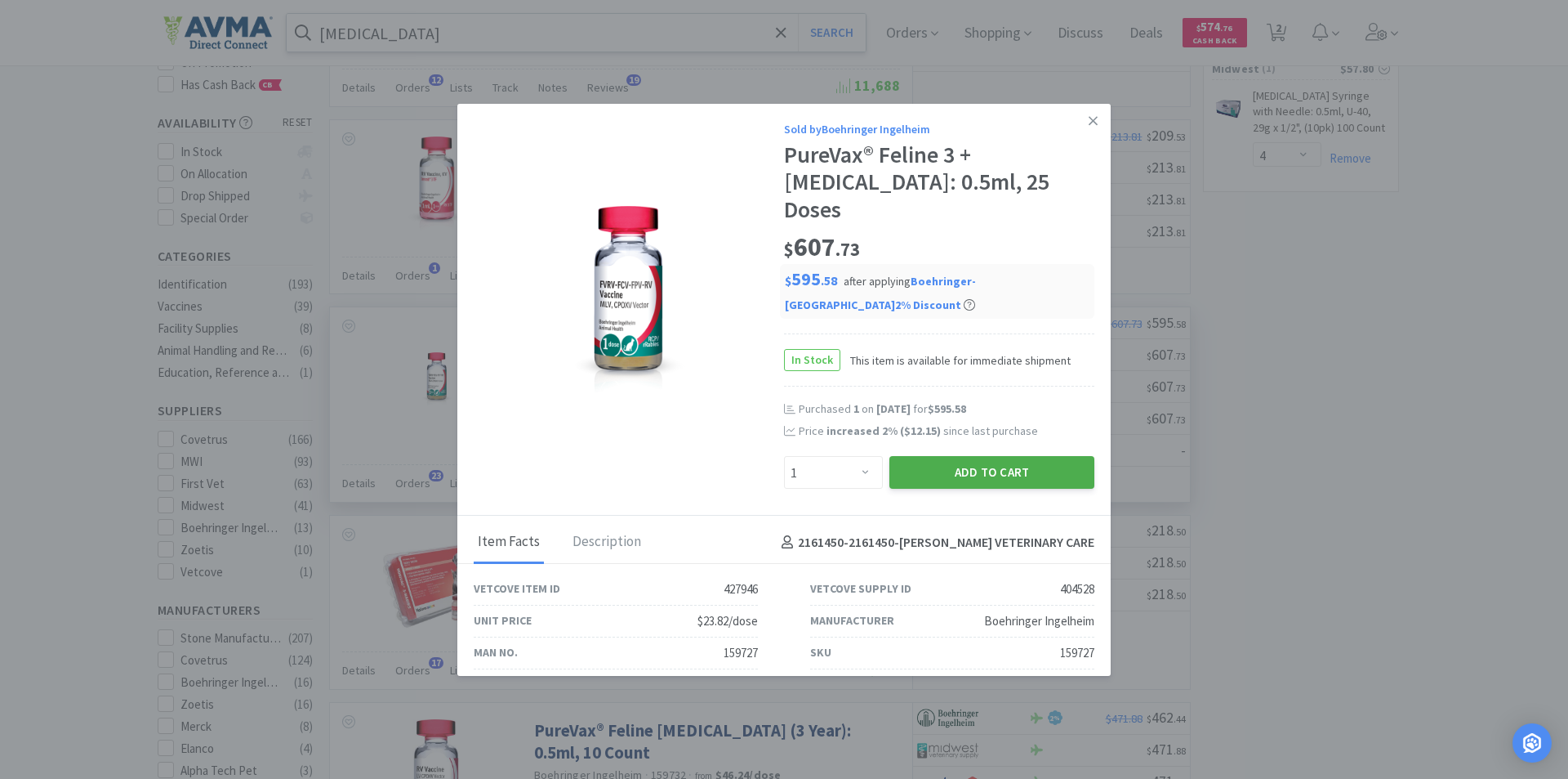
click at [945, 455] on button "Add to Cart" at bounding box center [991, 472] width 205 height 33
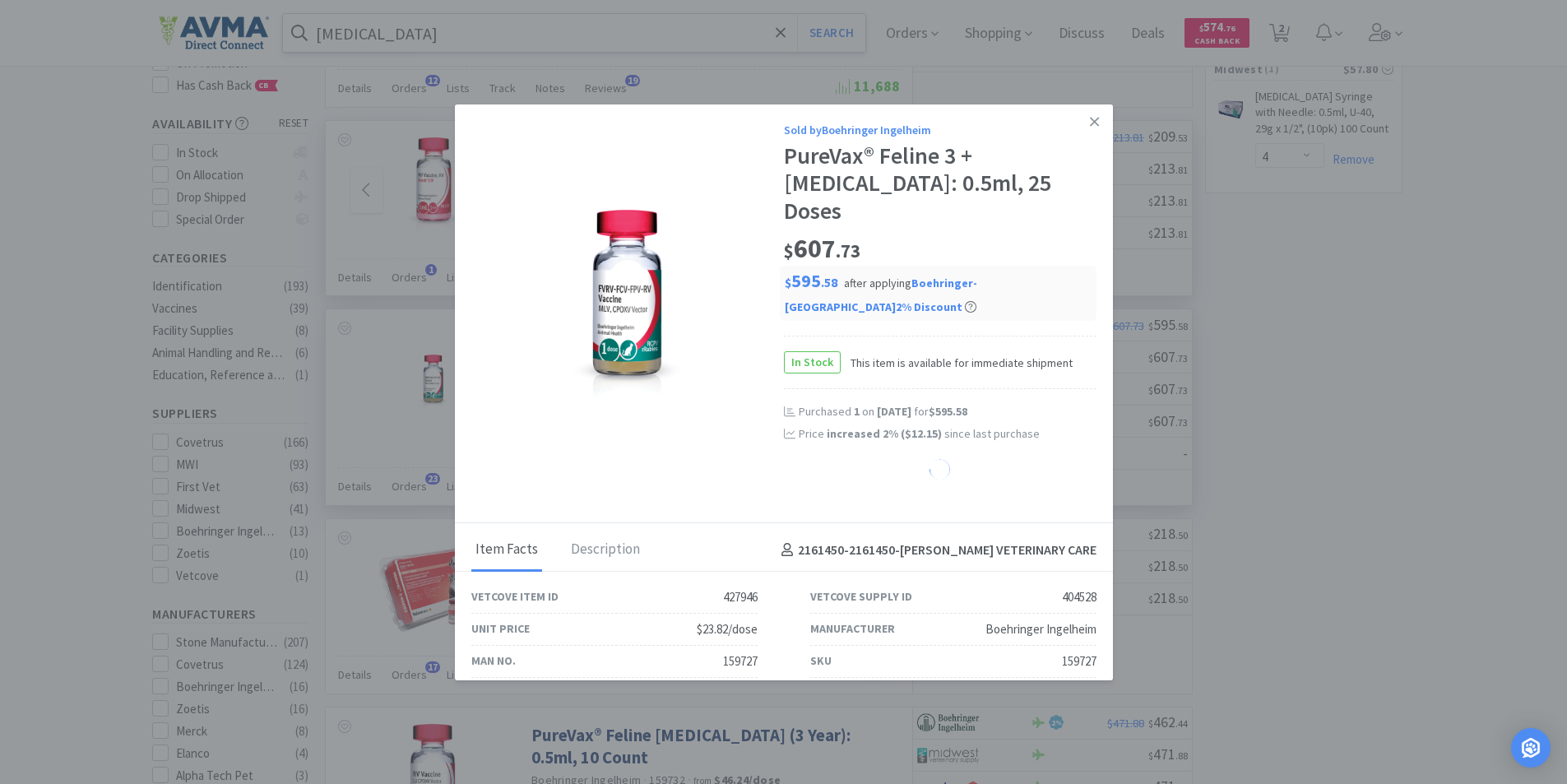
select select "1"
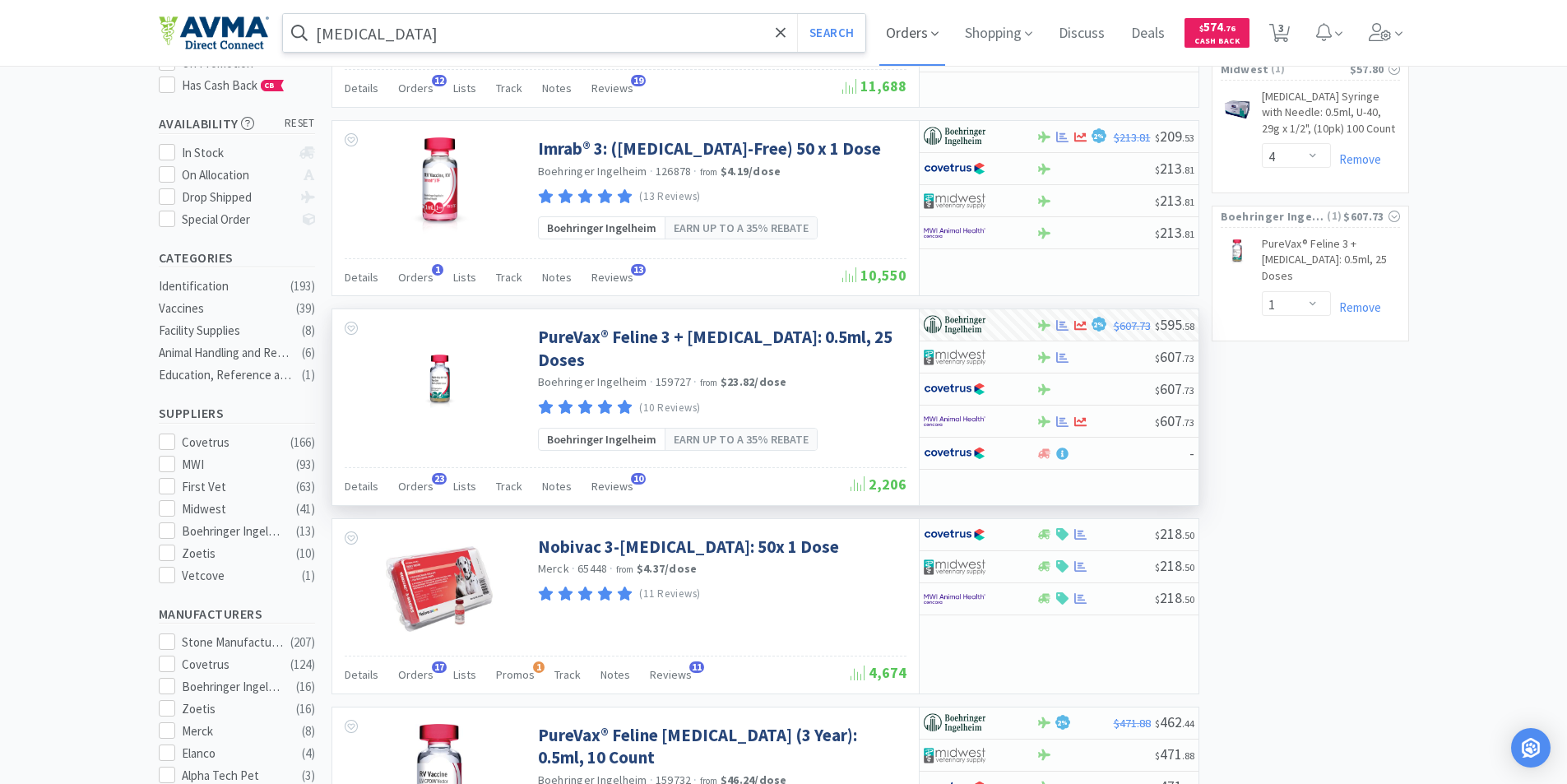
click at [905, 31] on span "Orders" at bounding box center [912, 33] width 66 height 66
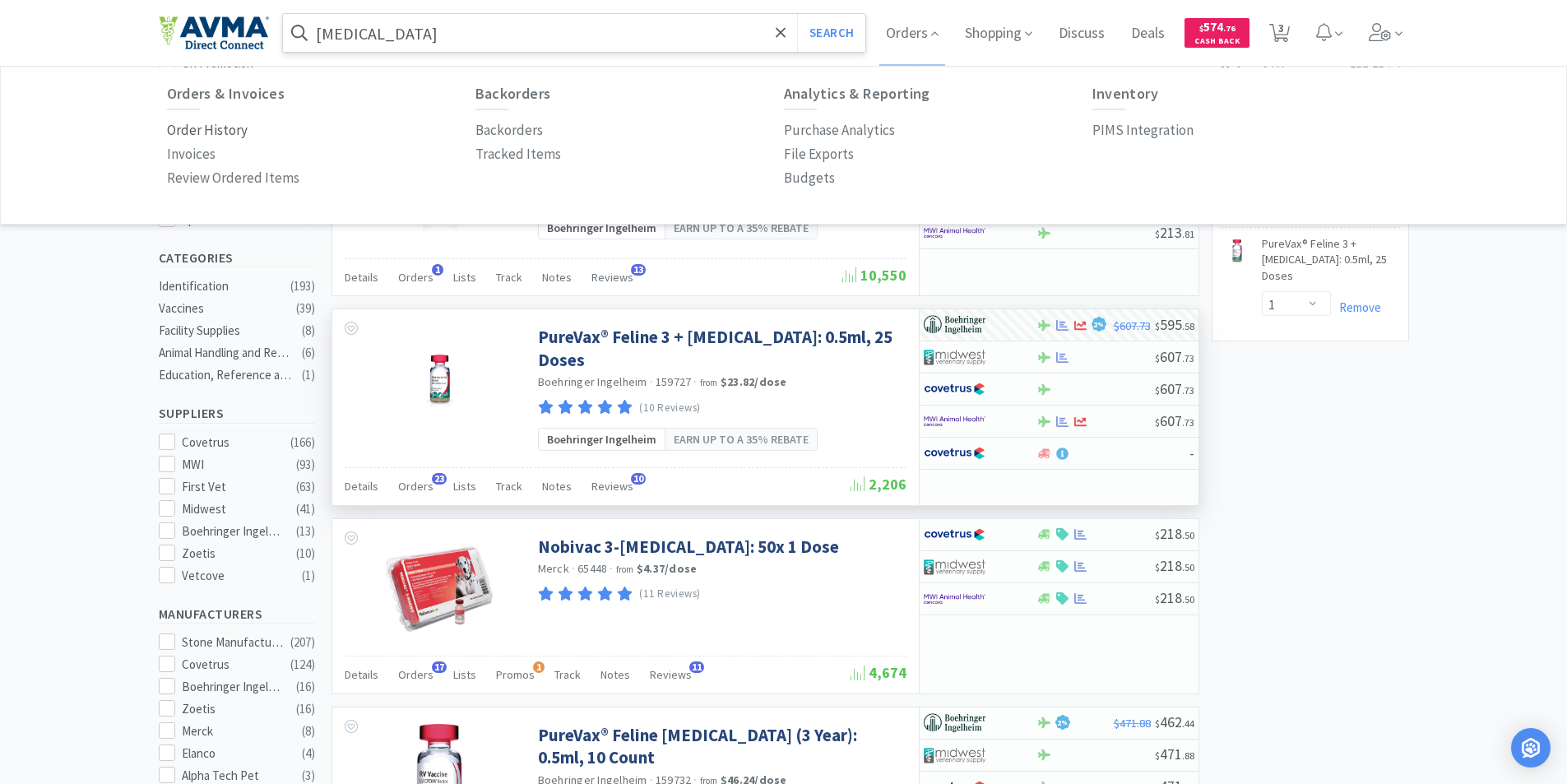
click at [176, 124] on p "Order History" at bounding box center [207, 130] width 80 height 22
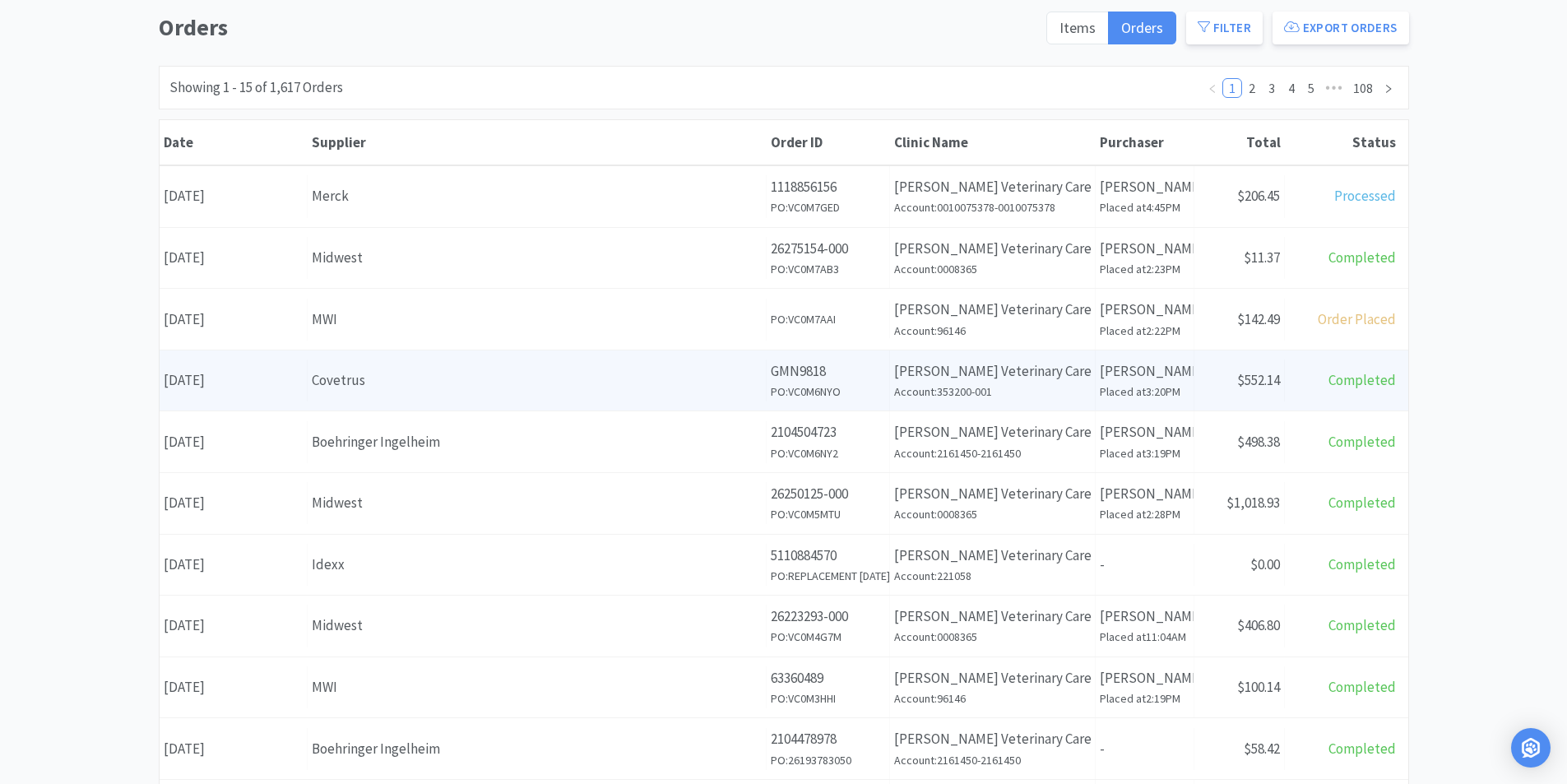
scroll to position [165, 0]
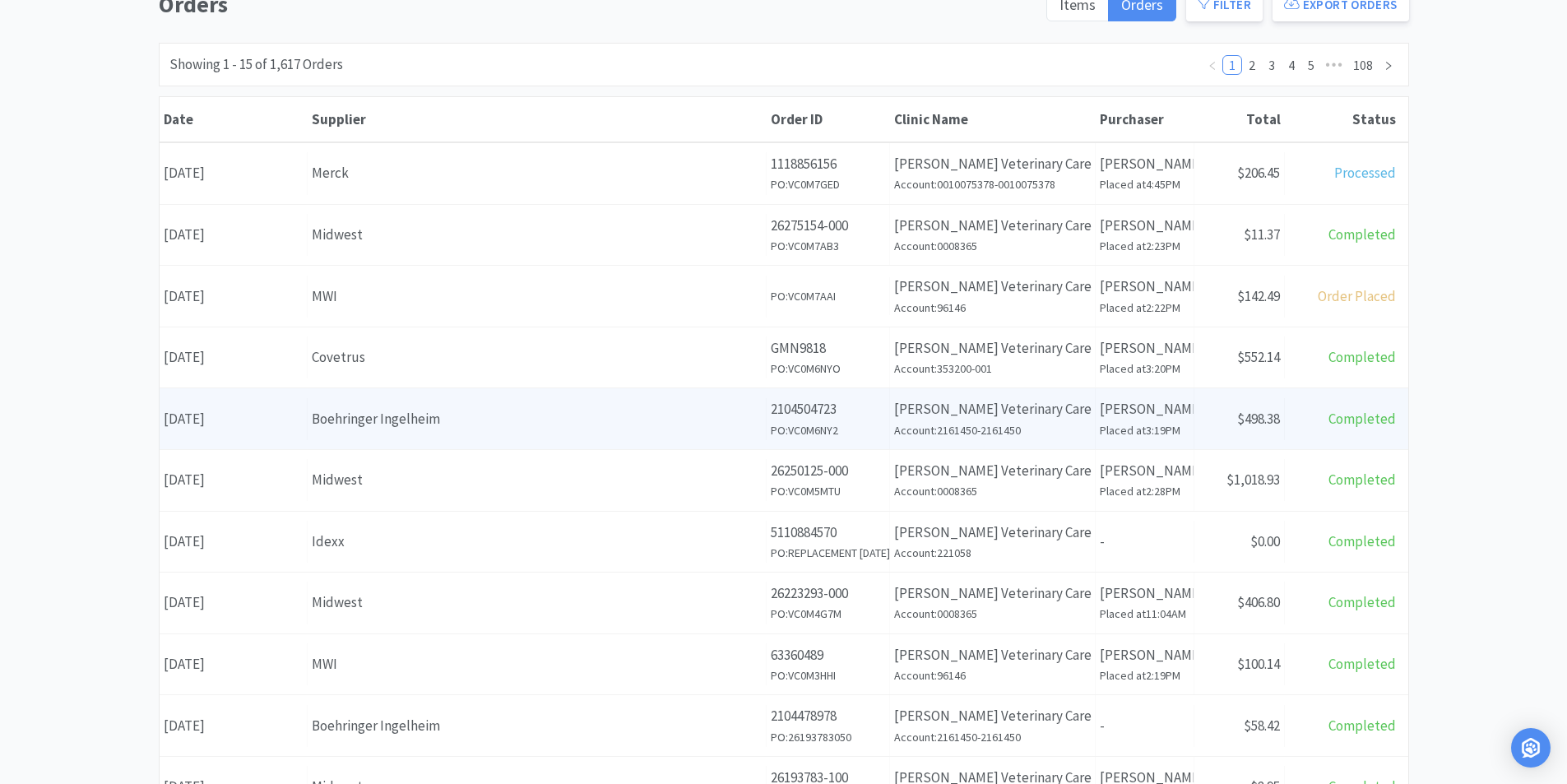
click at [234, 415] on div "Date September 3rd, 2025" at bounding box center [234, 419] width 148 height 42
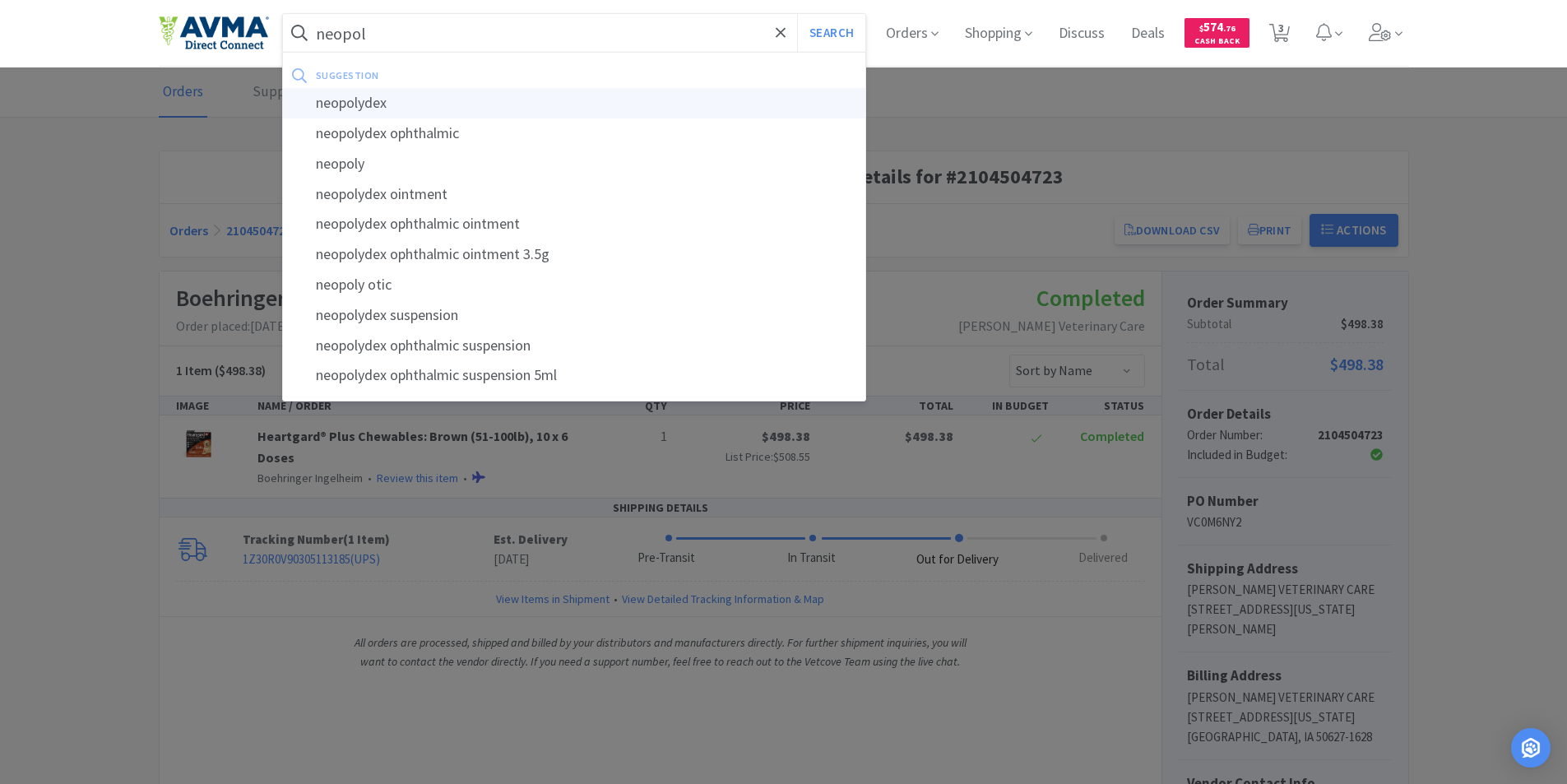
click at [371, 101] on div "neopolydex" at bounding box center [575, 103] width 584 height 30
type input "neopolydex"
select select "10"
select select "4"
select select "1"
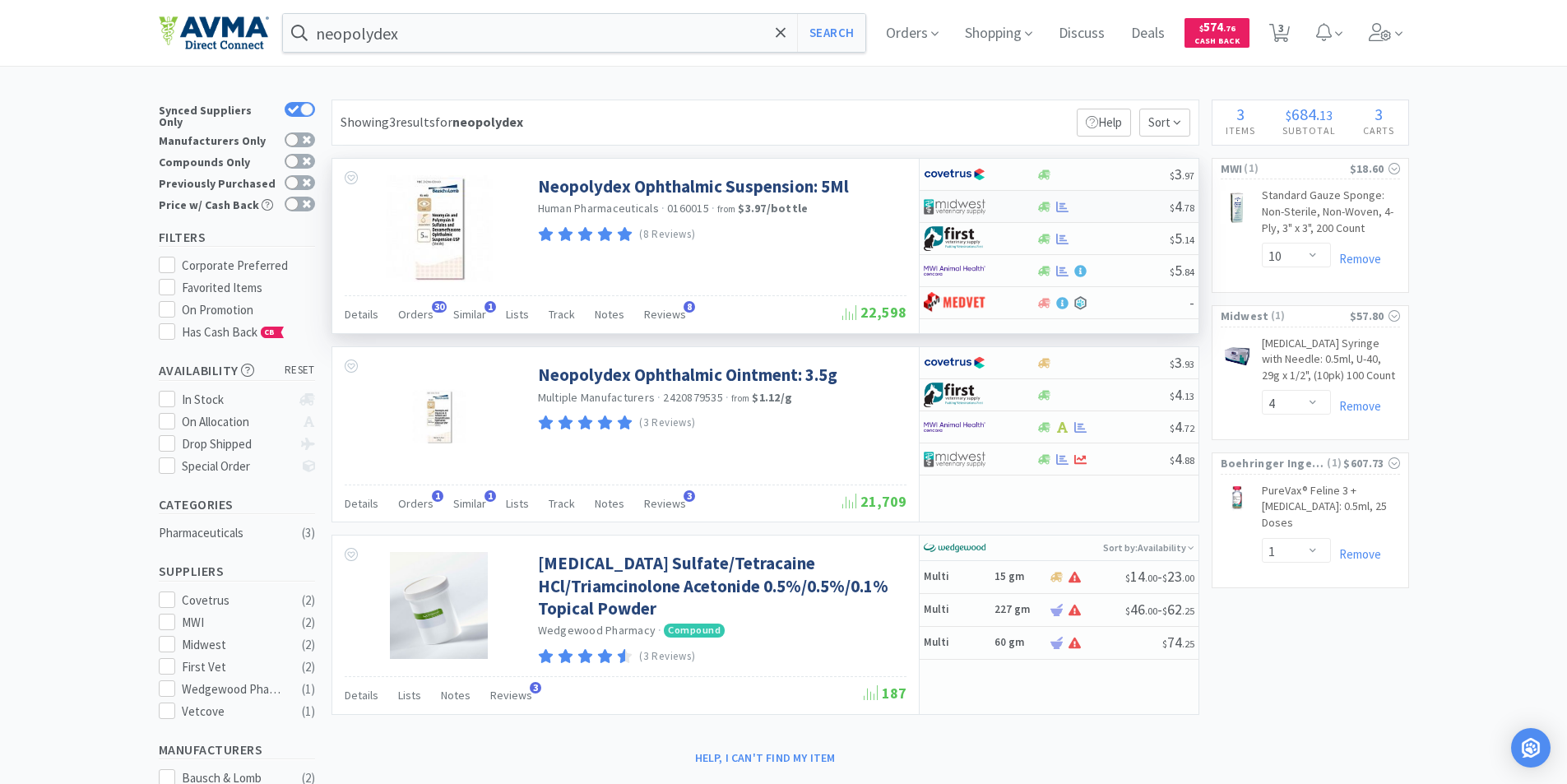
click at [950, 200] on img at bounding box center [955, 205] width 62 height 24
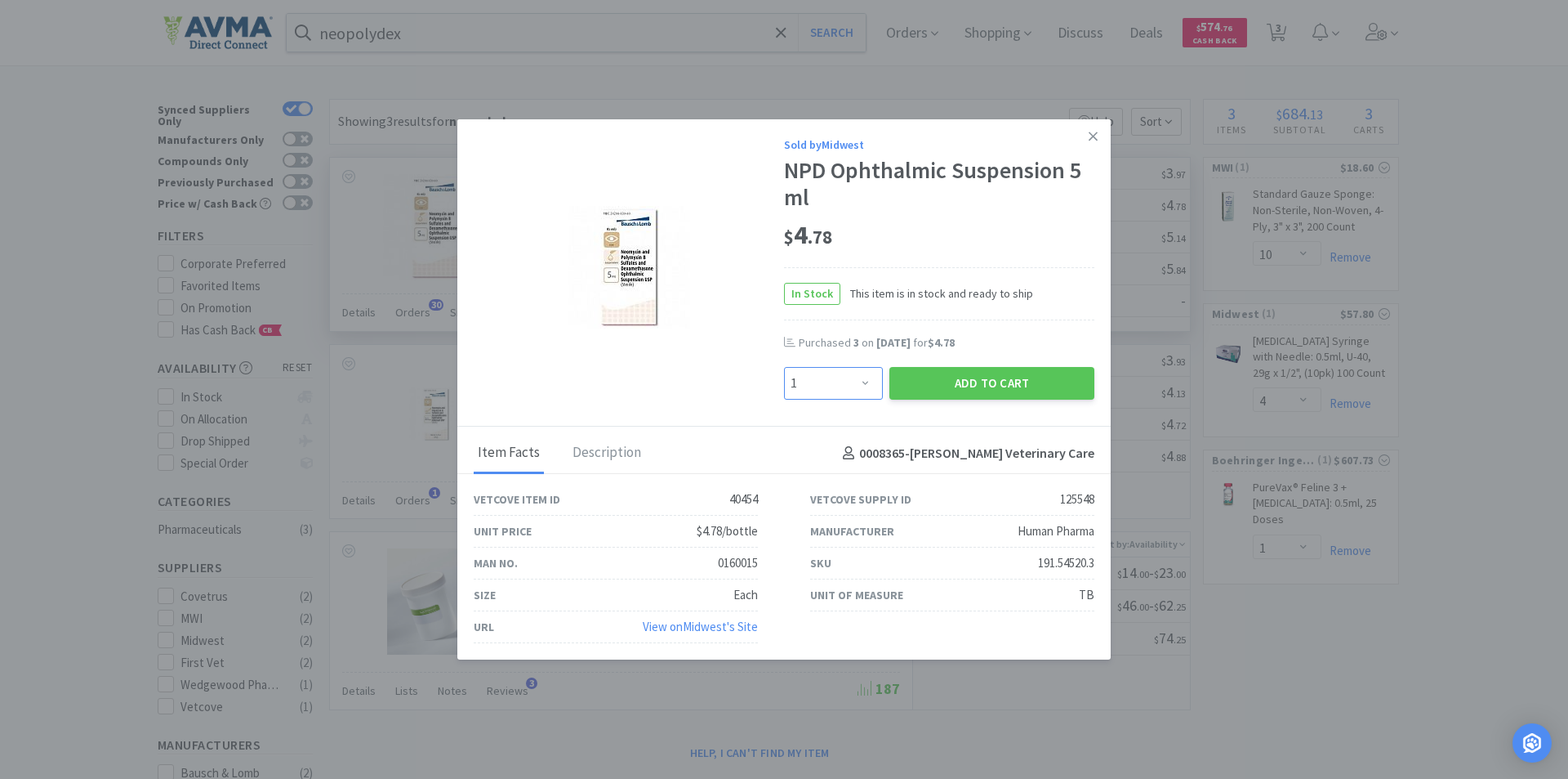
click at [869, 382] on select "Enter Quantity 1 2 3 4 5 6 7 8 9 10 11 12 13 14 15 16 17 18 19 20 Enter Quantity" at bounding box center [834, 383] width 99 height 33
select select "3"
click at [784, 367] on select "Enter Quantity 1 2 3 4 5 6 7 8 9 10 11 12 13 14 15 16 17 18 19 20 Enter Quantity" at bounding box center [834, 383] width 99 height 33
click at [978, 374] on button "Add to Cart" at bounding box center [991, 383] width 205 height 33
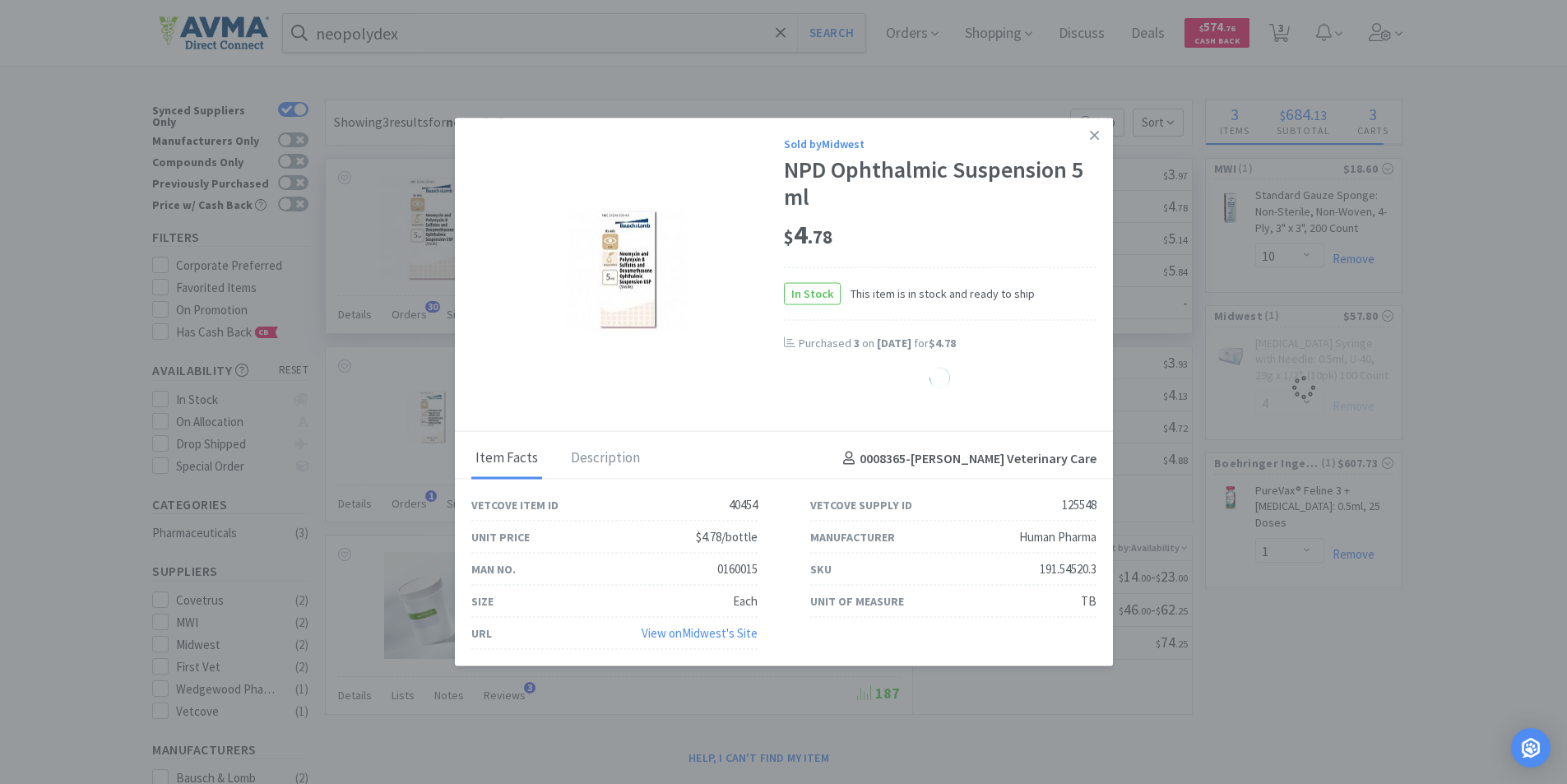
select select "3"
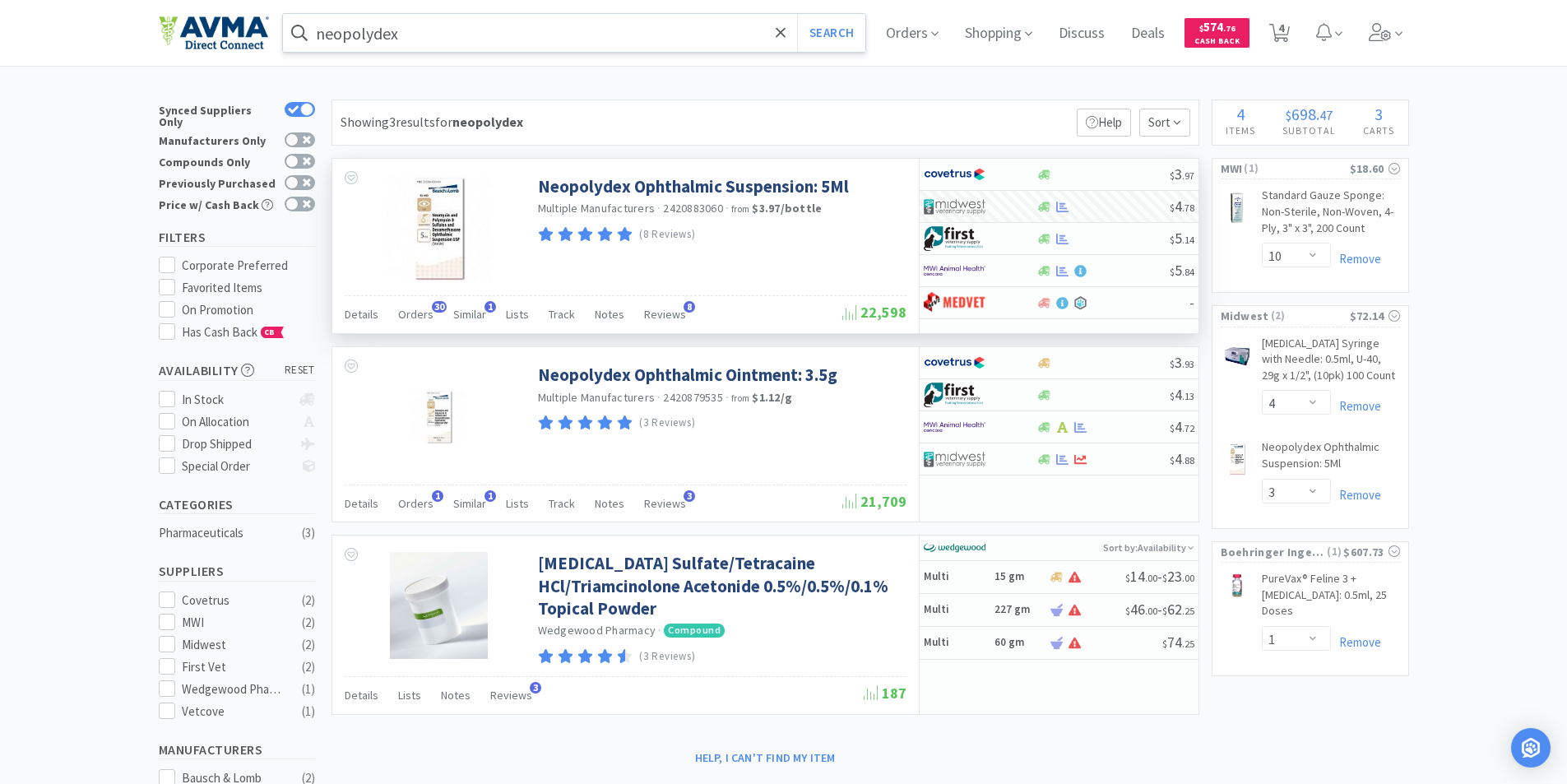
click at [481, 22] on input "neopolydex" at bounding box center [575, 32] width 584 height 38
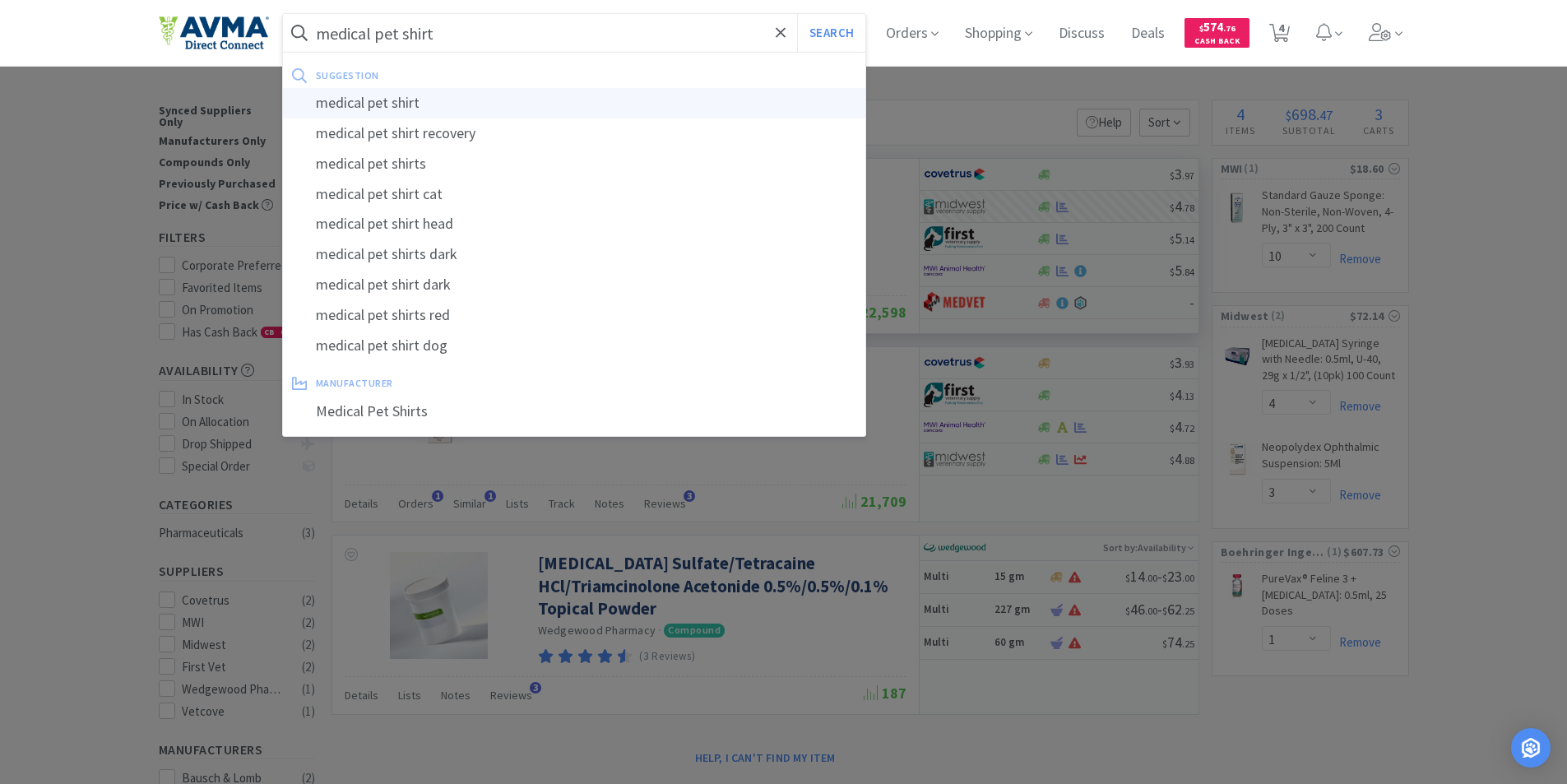
type input "medical pet shirt"
click at [398, 101] on div "medical pet shirt" at bounding box center [575, 103] width 584 height 30
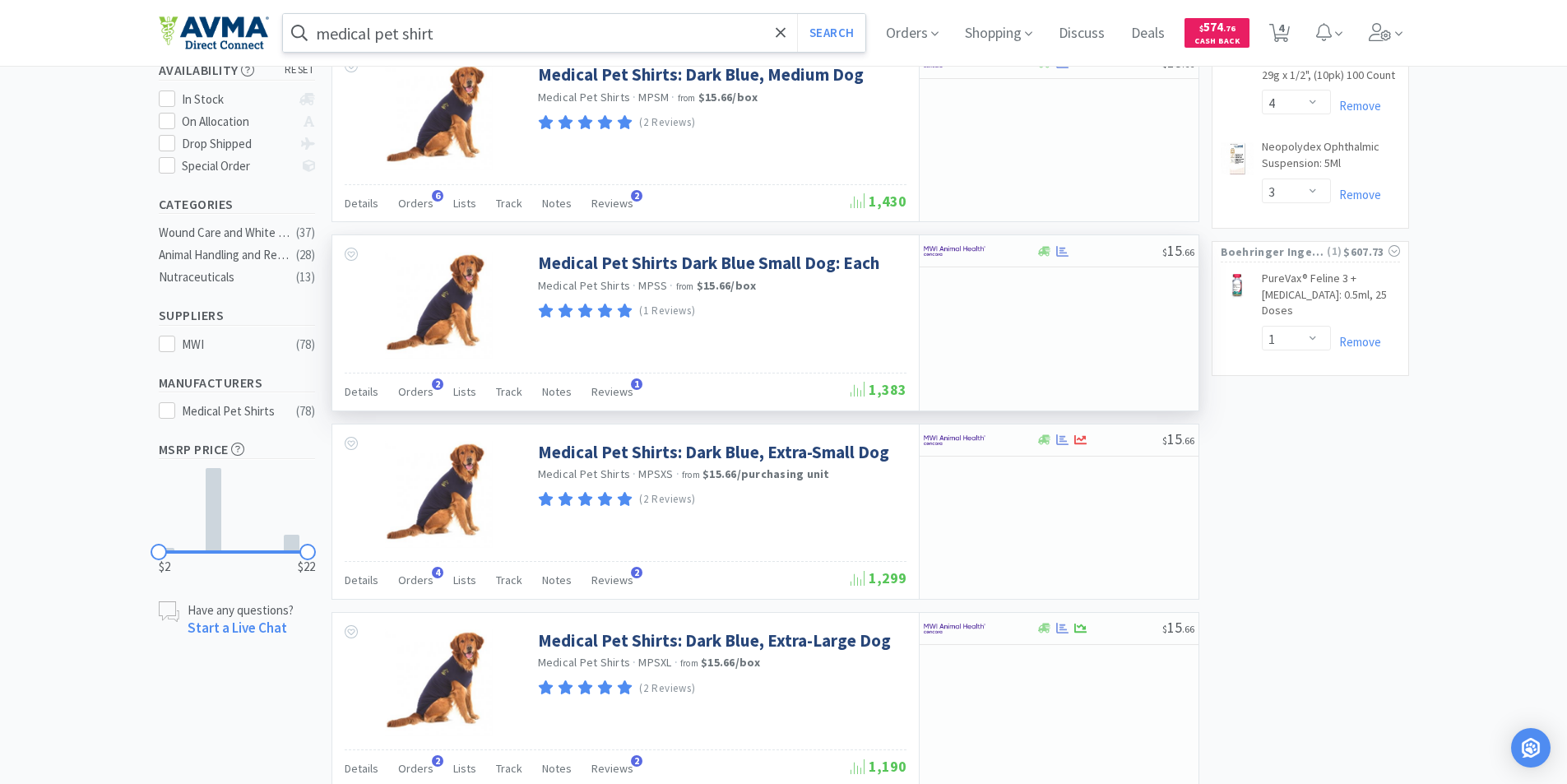
scroll to position [329, 0]
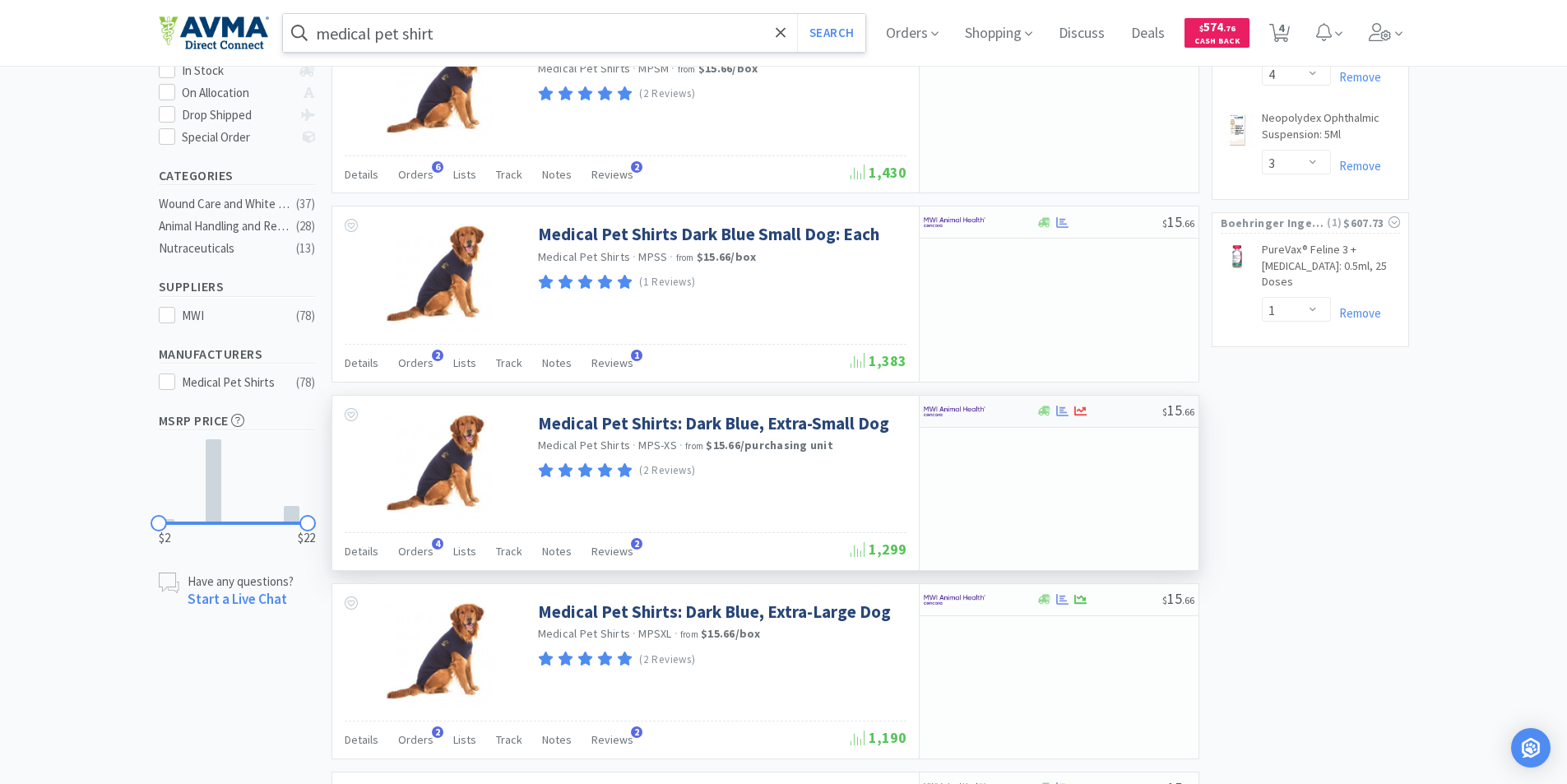
click at [937, 411] on img at bounding box center [955, 410] width 62 height 24
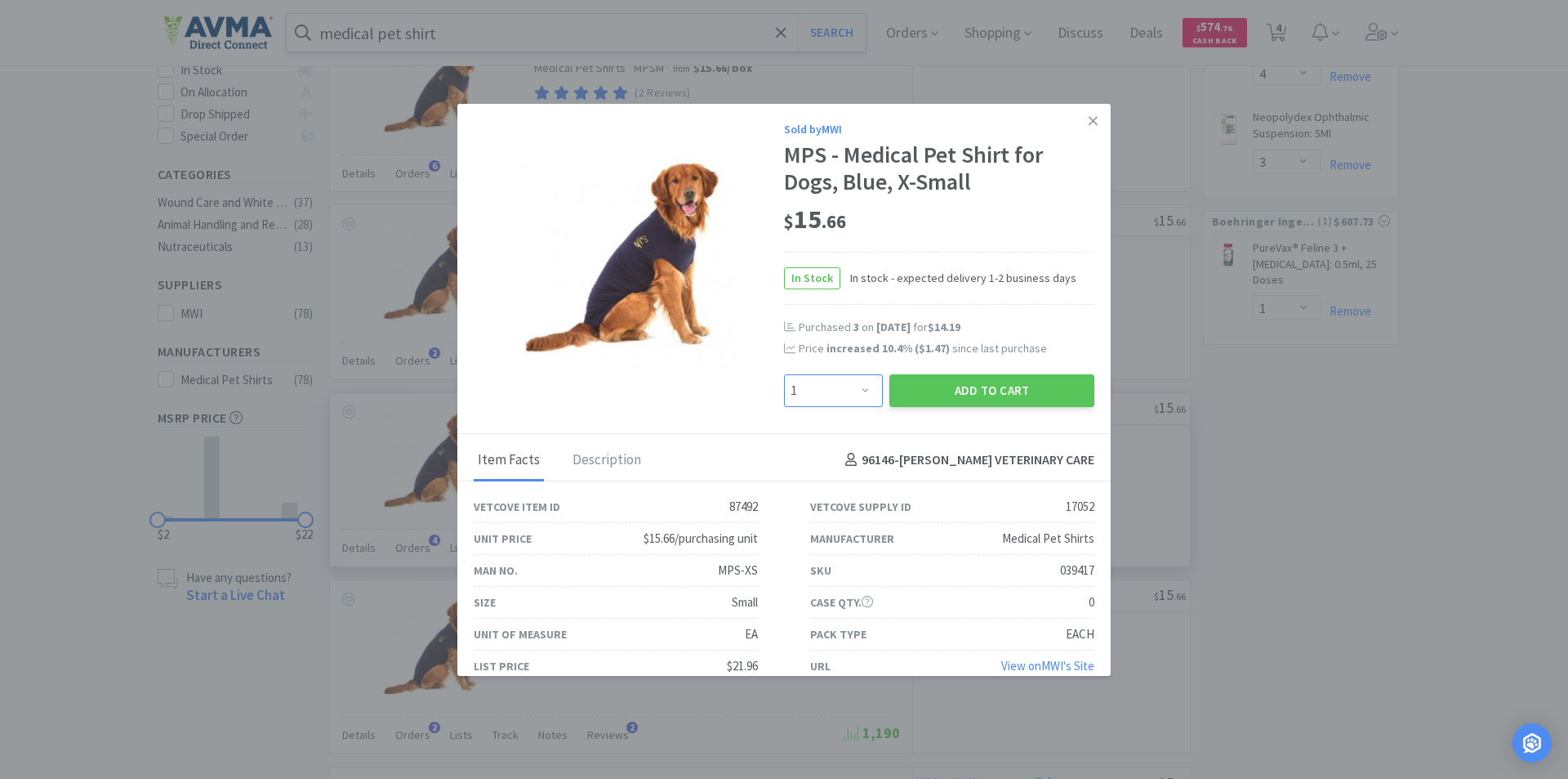
click at [858, 387] on select "Enter Quantity 1 2 3 4 5 6 7 8 9 10 11 12 13 14 15 16 17 18 19 20 Enter Quantity" at bounding box center [834, 391] width 99 height 33
select select "5"
click at [784, 375] on select "Enter Quantity 1 2 3 4 5 6 7 8 9 10 11 12 13 14 15 16 17 18 19 20 Enter Quantity" at bounding box center [834, 391] width 99 height 33
click at [943, 388] on button "Add to Cart" at bounding box center [991, 391] width 205 height 33
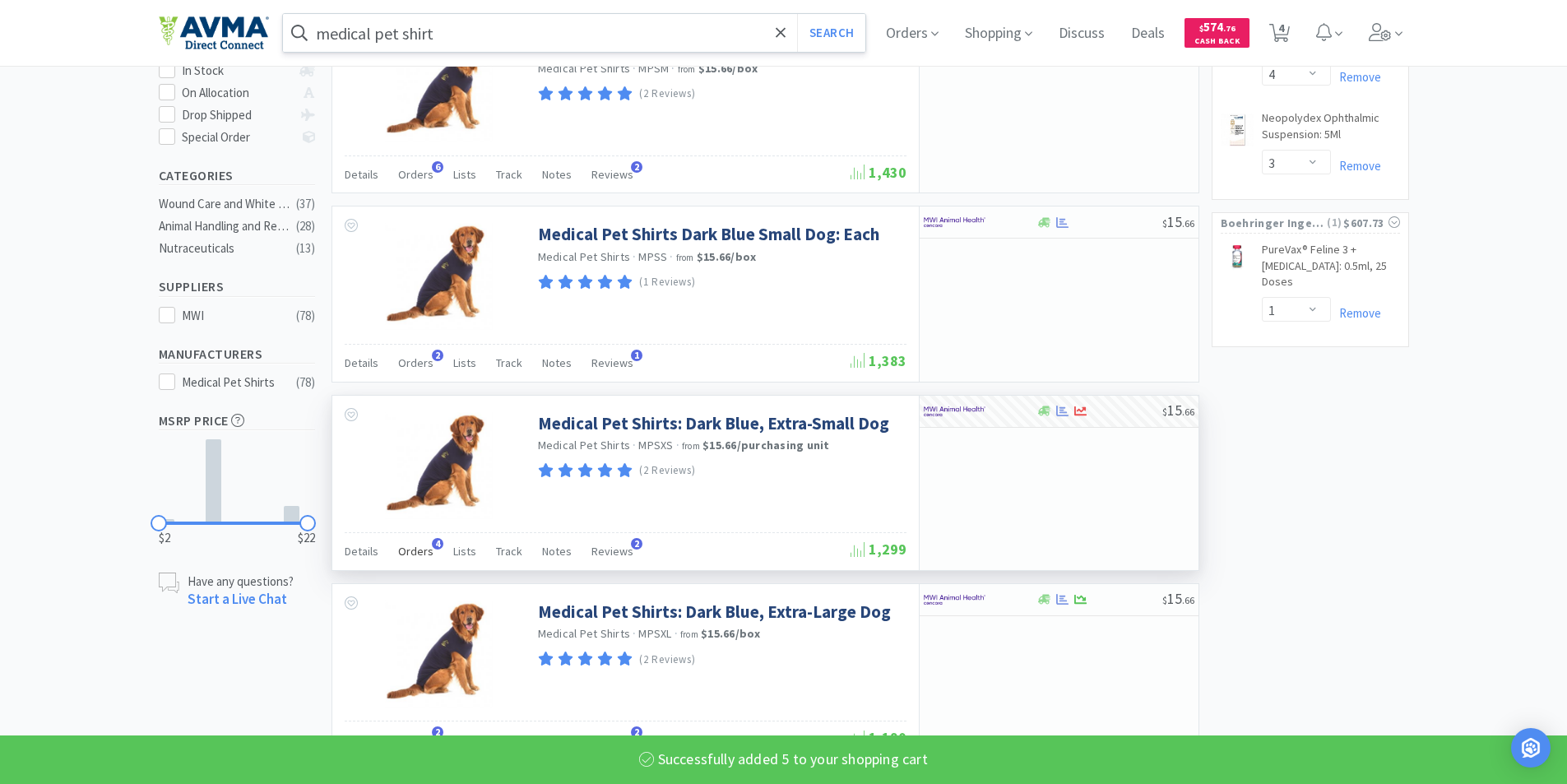
select select "5"
select select "10"
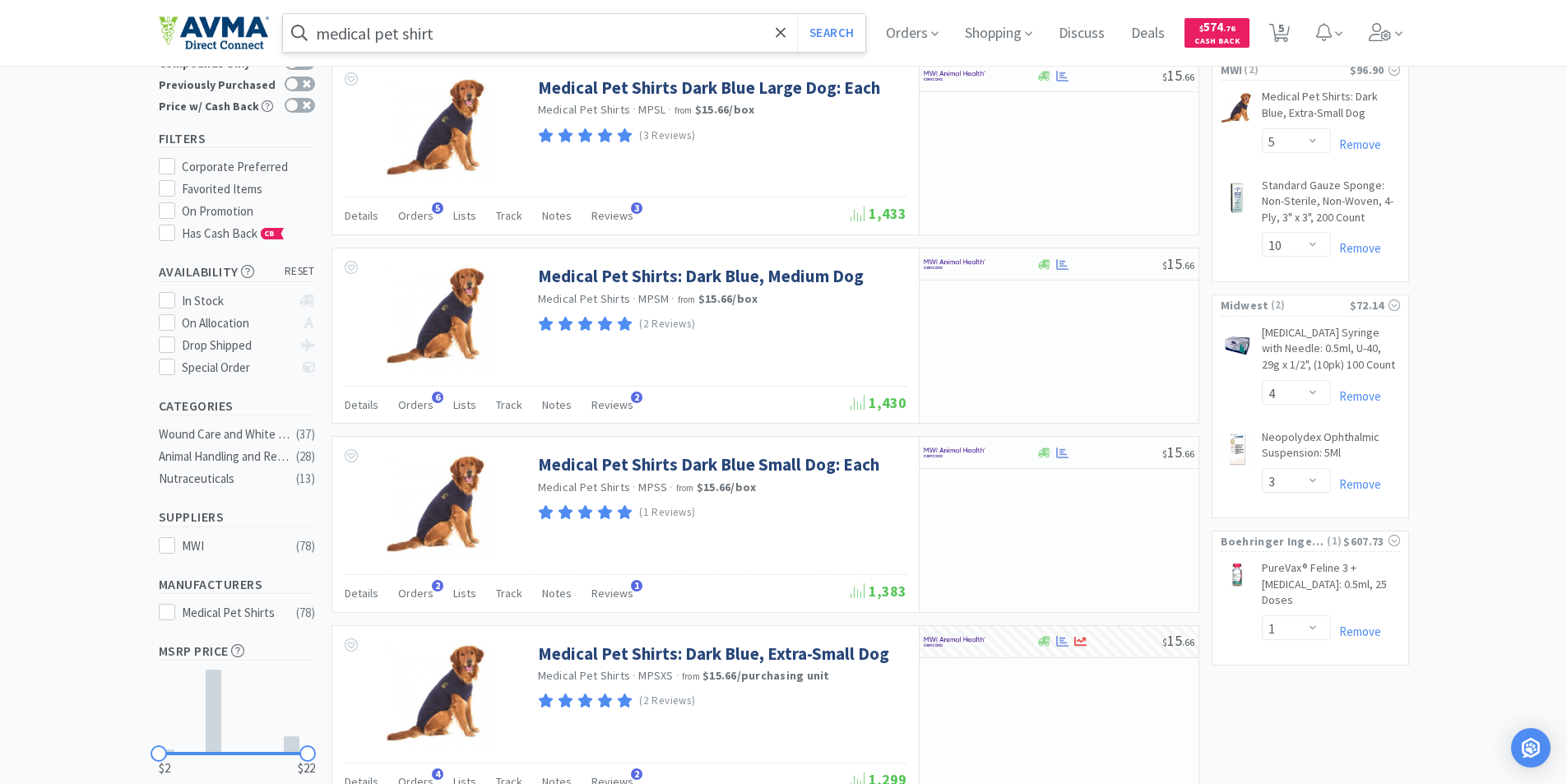
scroll to position [0, 0]
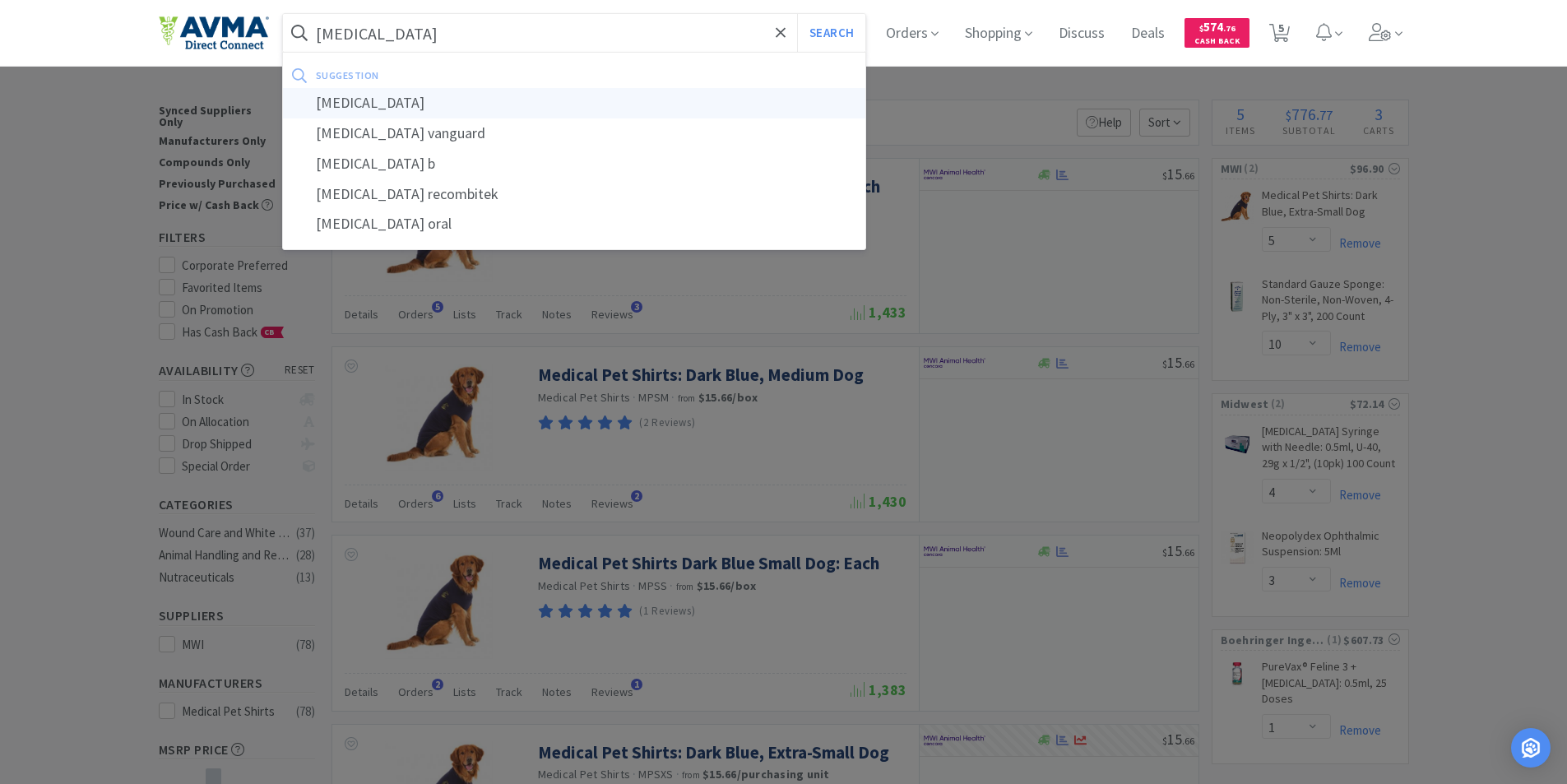
type input "bordetella"
click at [355, 101] on div "bordetella" at bounding box center [575, 103] width 584 height 30
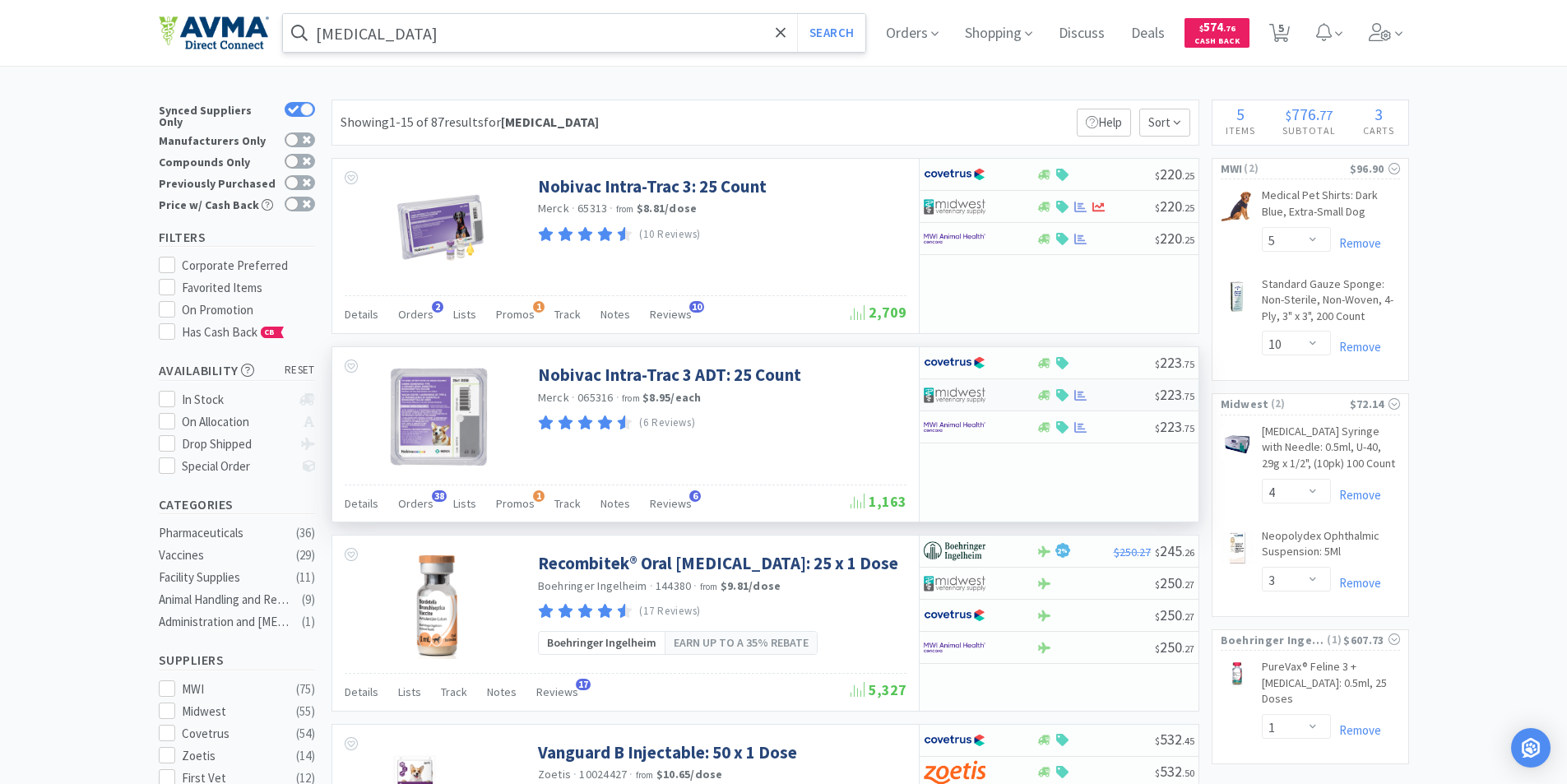
click at [948, 393] on img at bounding box center [955, 394] width 62 height 24
select select "1"
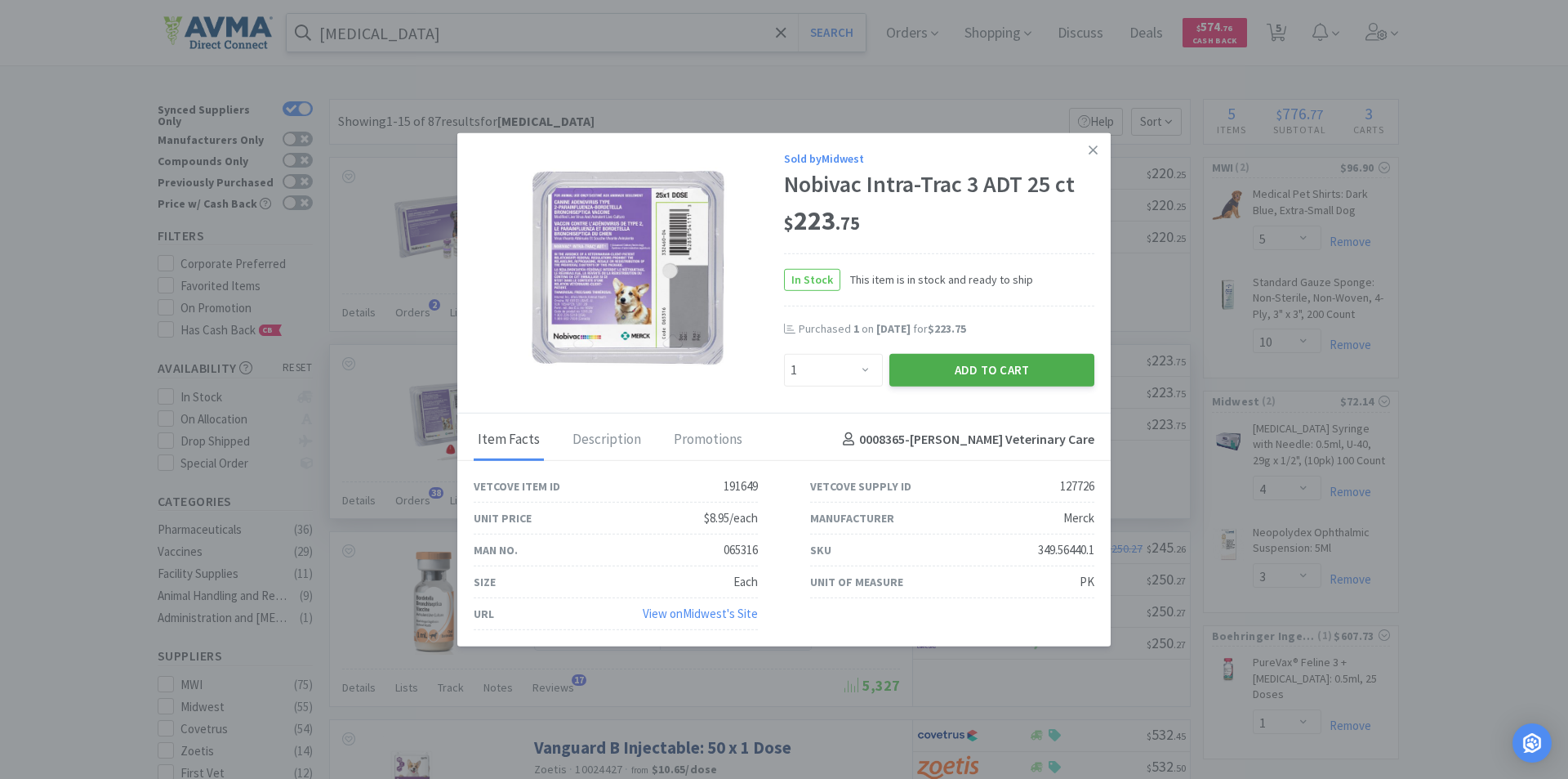
click at [947, 361] on button "Add to Cart" at bounding box center [991, 370] width 205 height 33
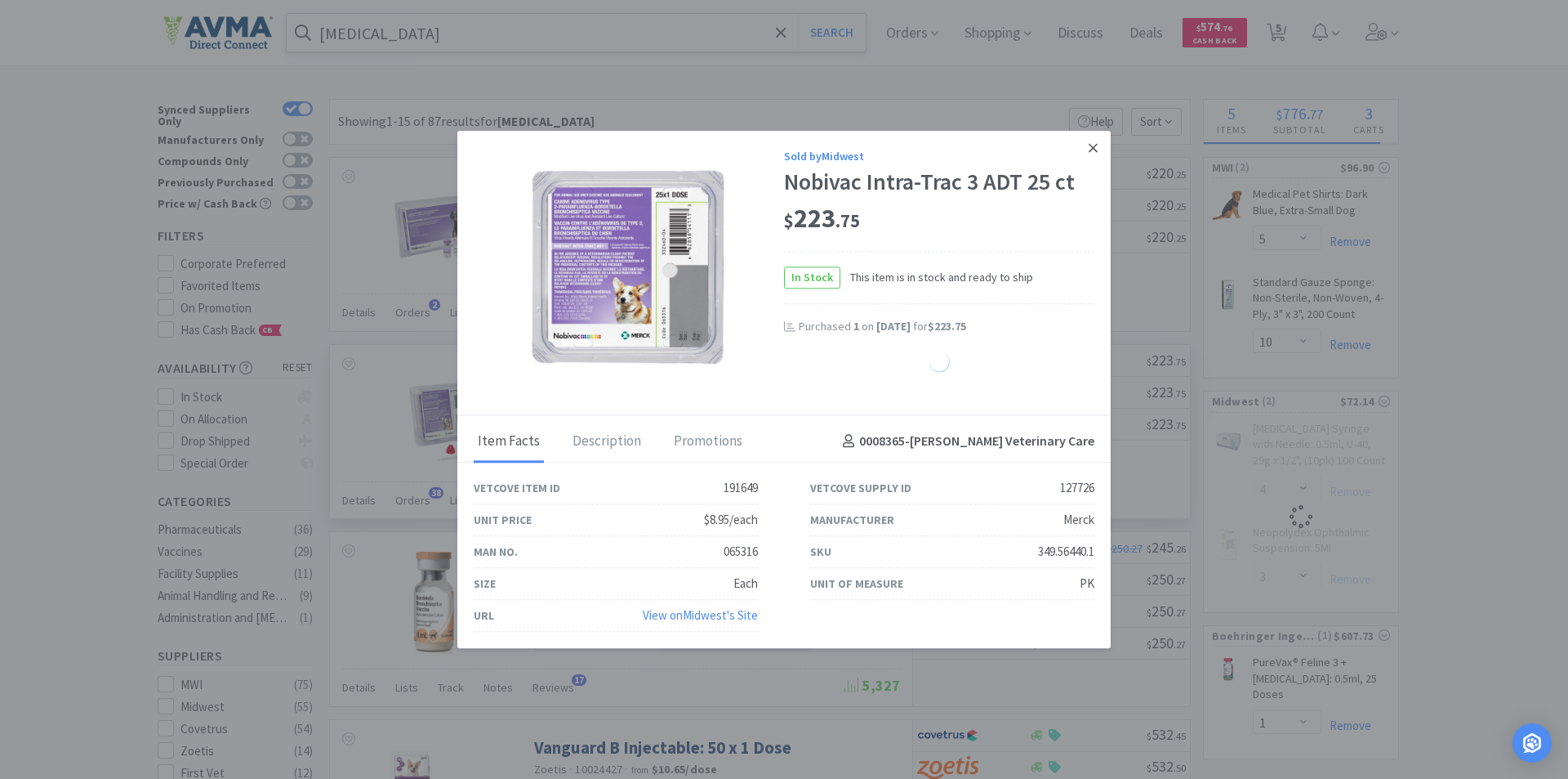
select select "1"
